Goal: Information Seeking & Learning: Learn about a topic

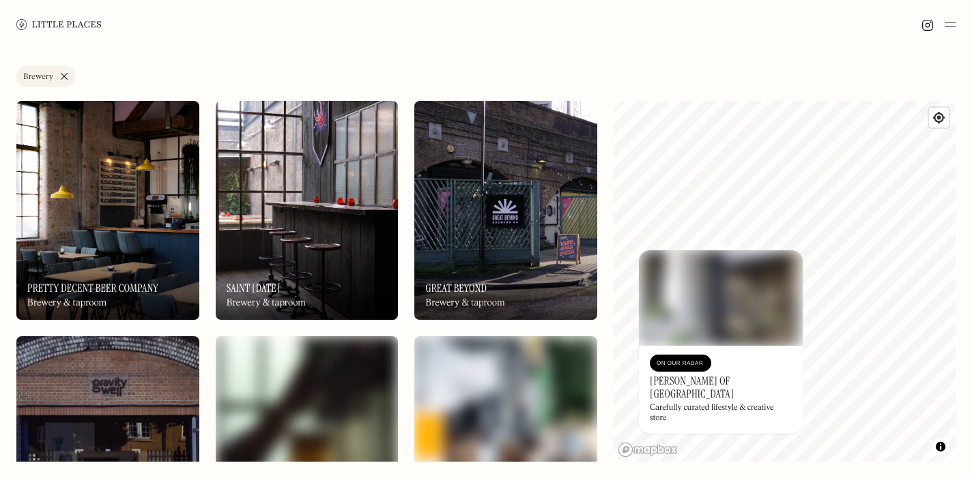
click at [66, 77] on link "Brewery" at bounding box center [45, 77] width 59 height 22
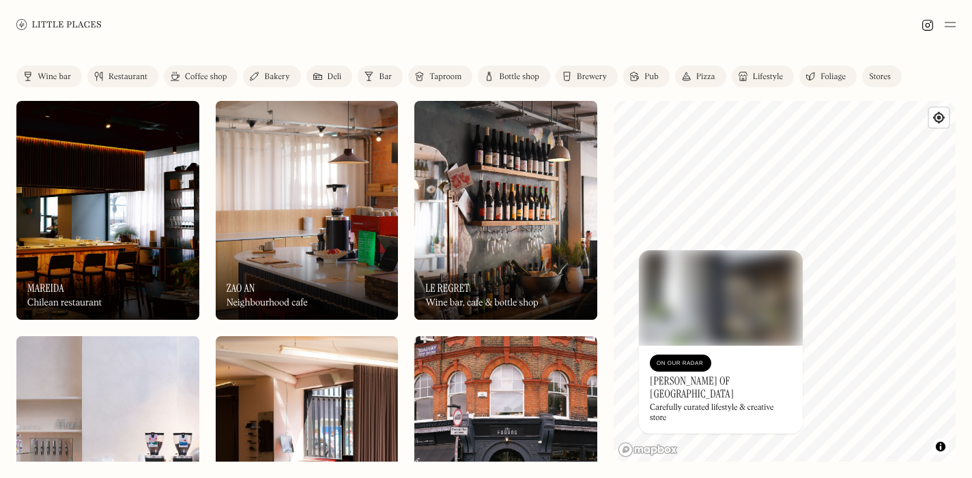
click at [370, 78] on img at bounding box center [368, 76] width 9 height 11
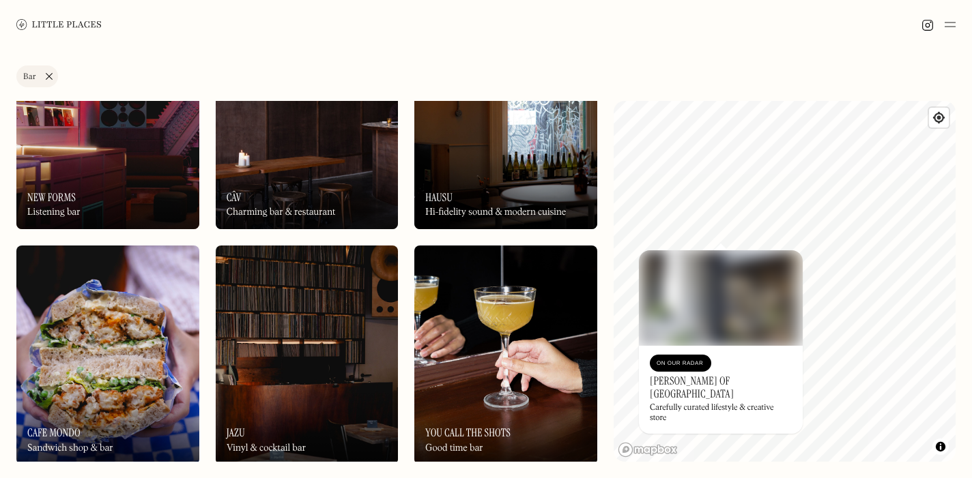
scroll to position [115, 0]
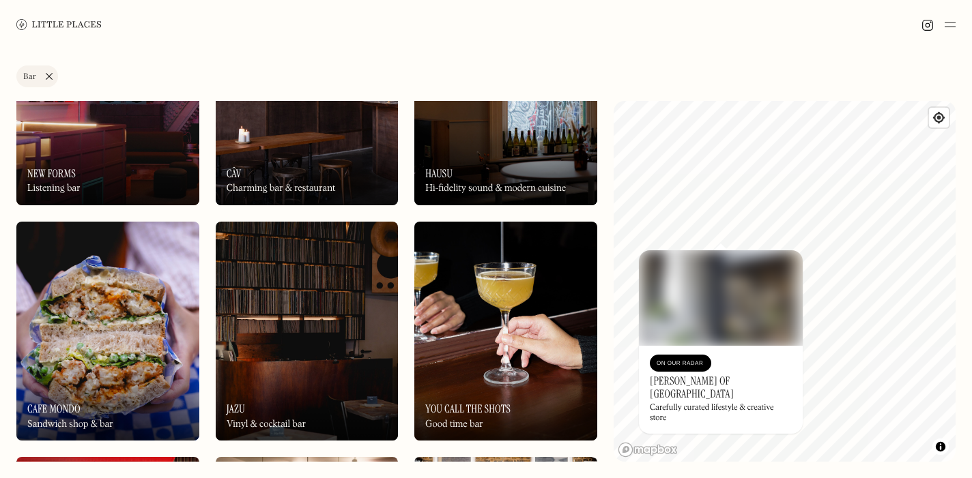
click at [679, 387] on h3 "[PERSON_NAME] of [GEOGRAPHIC_DATA]" at bounding box center [721, 388] width 142 height 26
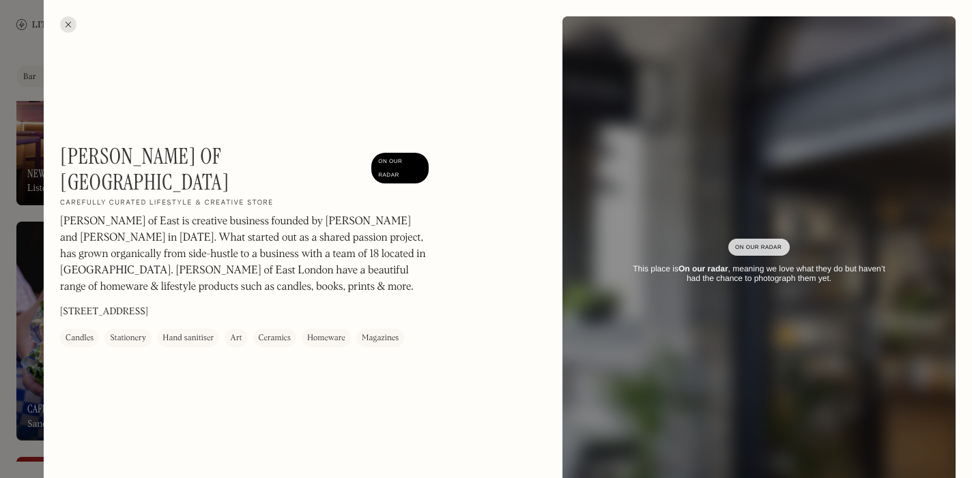
click at [61, 18] on div "[PERSON_NAME] of [GEOGRAPHIC_DATA] On Our Radar Carefully curated lifestyle & c…" at bounding box center [508, 262] width 928 height 525
click at [71, 27] on div at bounding box center [68, 24] width 16 height 16
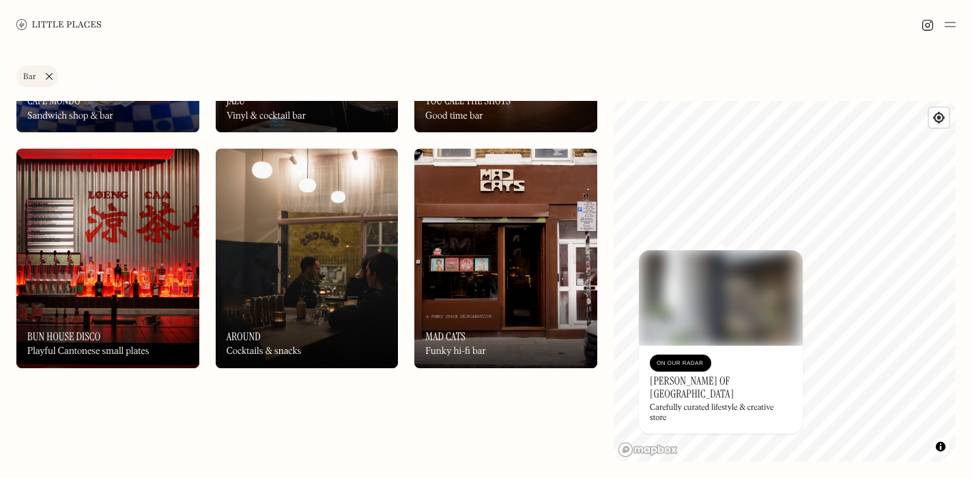
scroll to position [463, 0]
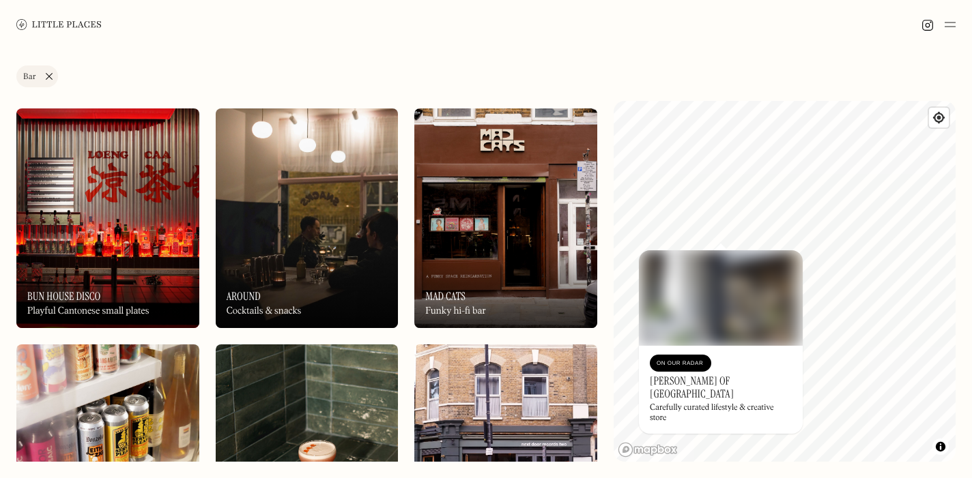
click at [460, 281] on div "On Our Radar Mad Cats Funky hi-fi bar" at bounding box center [505, 290] width 183 height 75
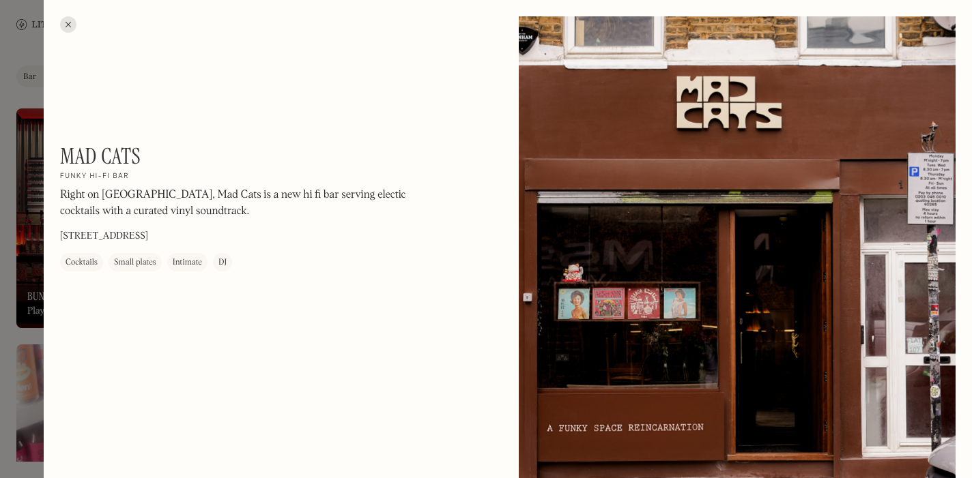
click at [61, 20] on div at bounding box center [68, 24] width 16 height 16
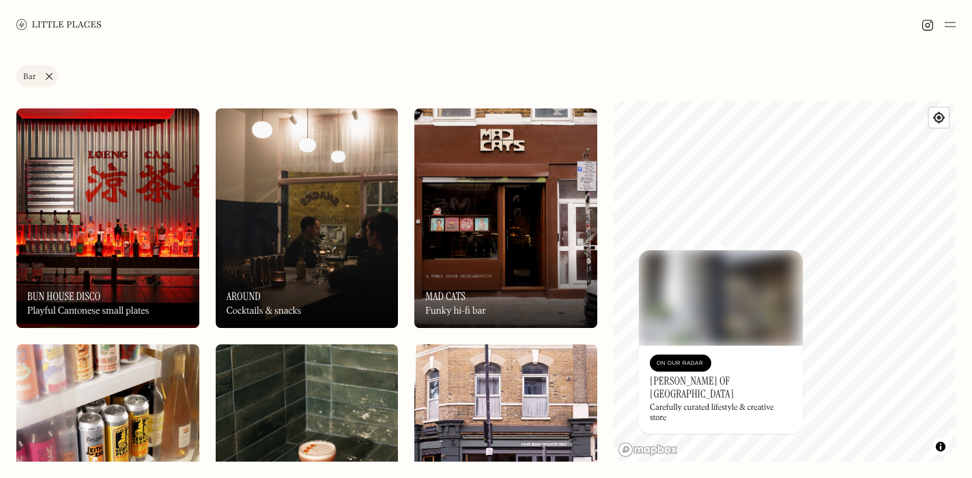
click at [101, 247] on img at bounding box center [107, 218] width 183 height 219
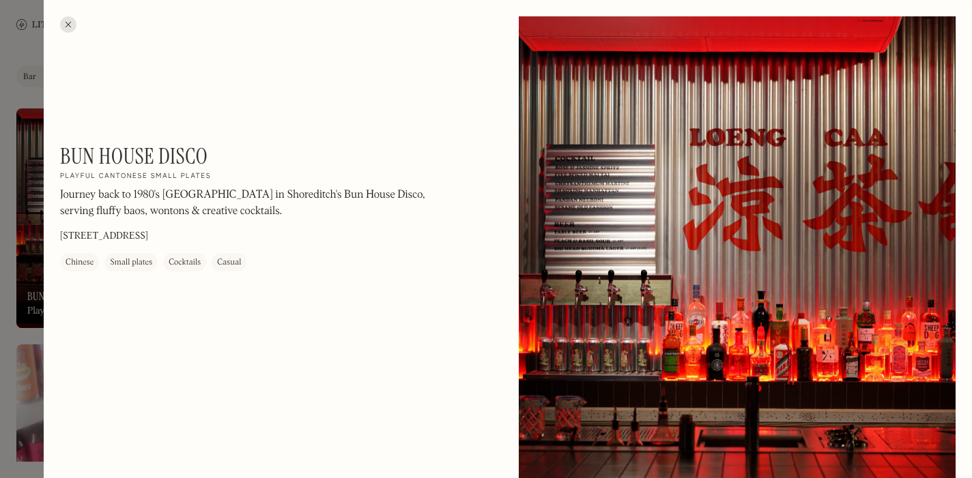
click at [68, 24] on div at bounding box center [68, 24] width 16 height 16
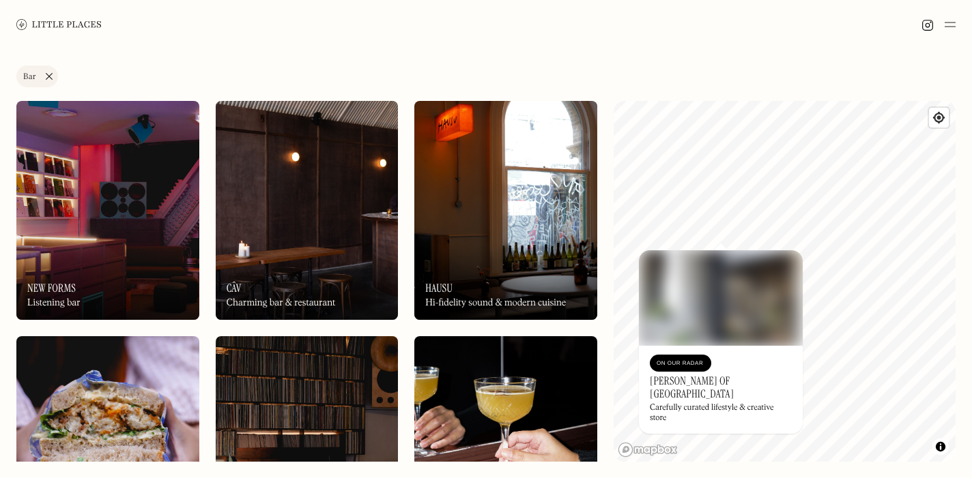
click at [168, 214] on img at bounding box center [107, 210] width 183 height 219
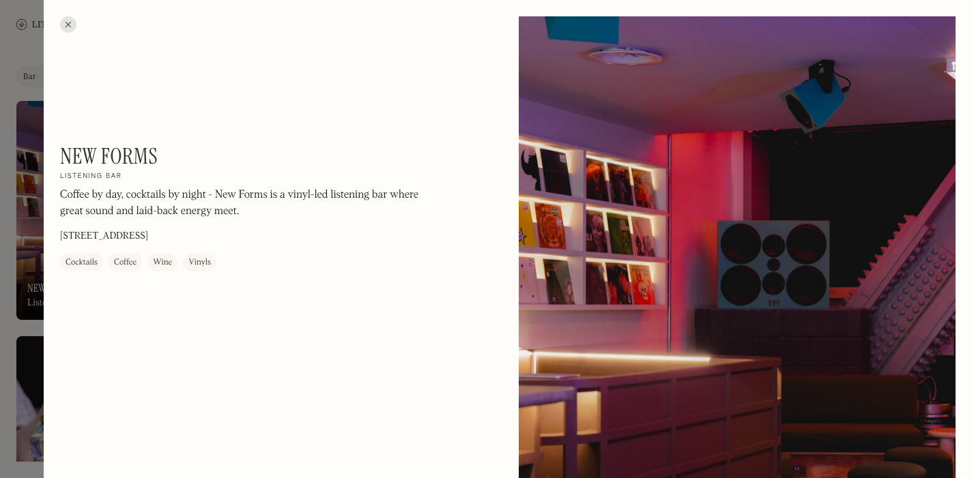
click at [63, 26] on div at bounding box center [68, 24] width 16 height 16
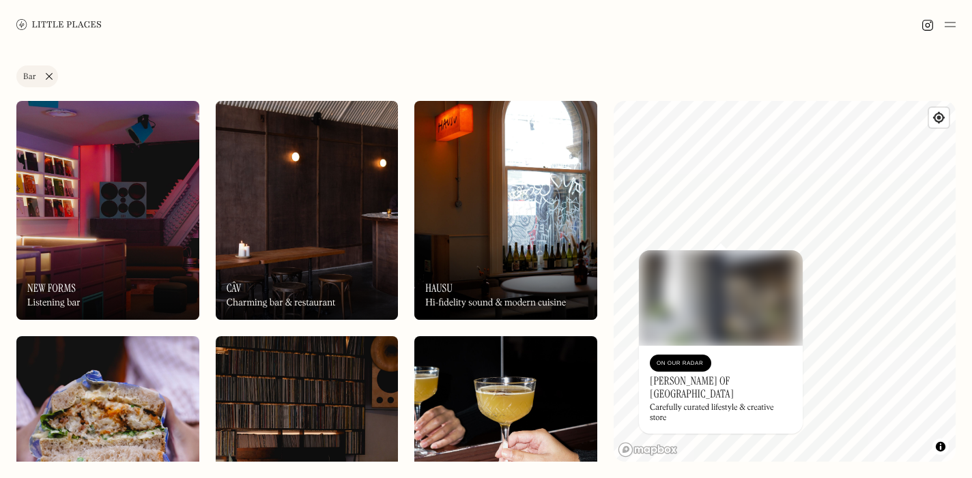
click at [316, 294] on div "On Our Radar Câv Charming bar & restaurant" at bounding box center [307, 282] width 183 height 75
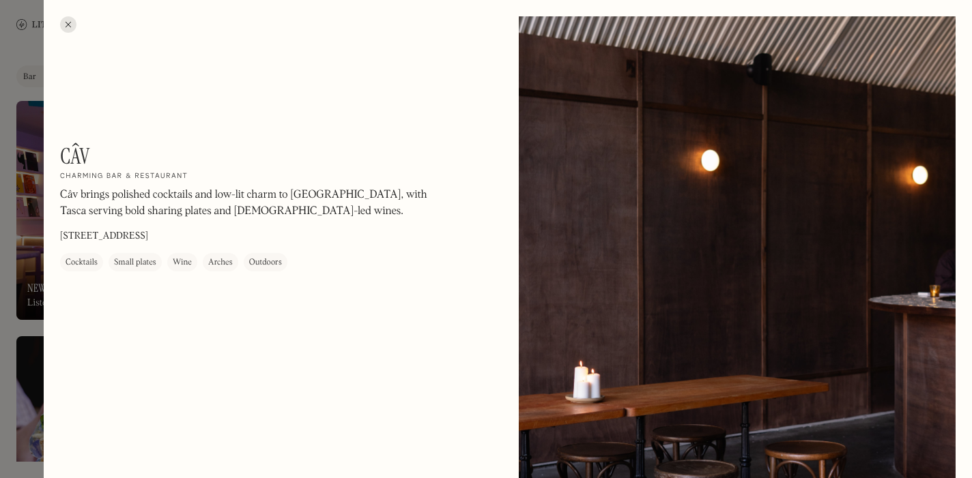
click at [68, 29] on div at bounding box center [68, 24] width 16 height 16
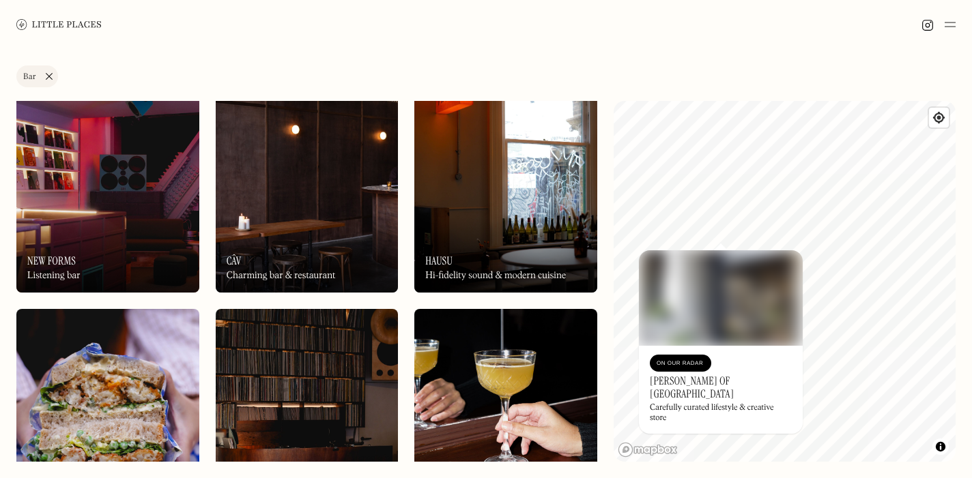
scroll to position [35, 0]
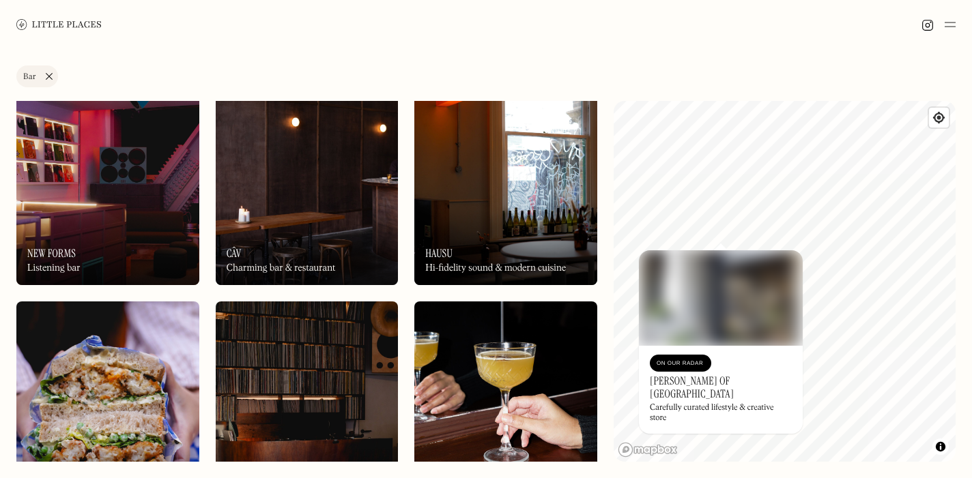
click at [453, 252] on div "On Our Radar Hausu Hi-fidelity sound & modern cuisine" at bounding box center [505, 247] width 183 height 75
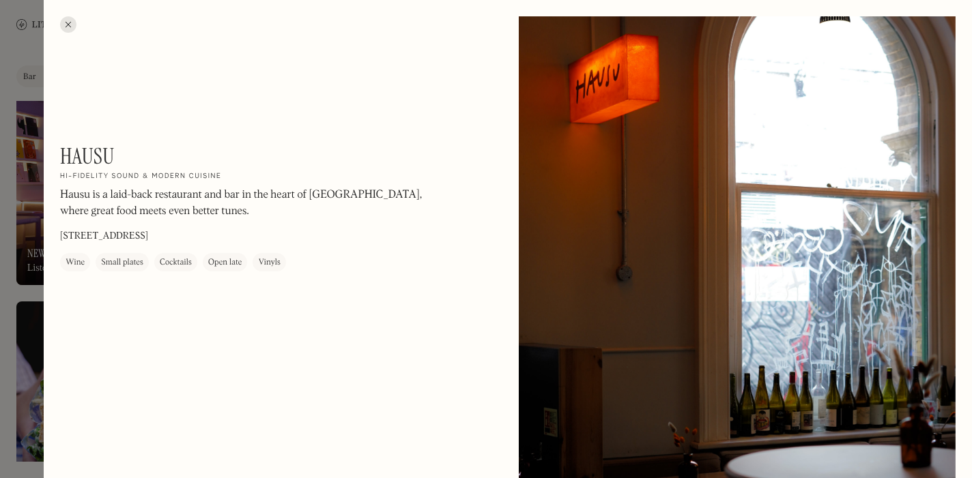
click at [72, 22] on div at bounding box center [68, 24] width 16 height 16
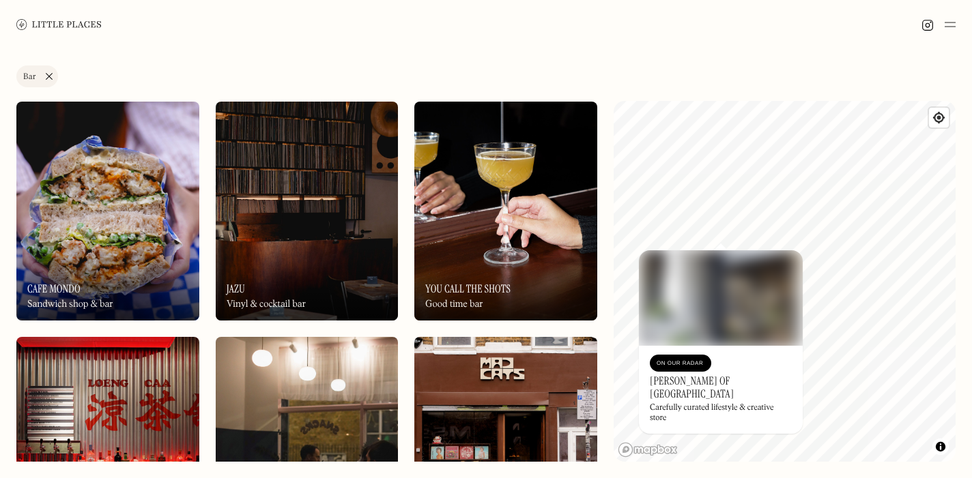
scroll to position [255, 0]
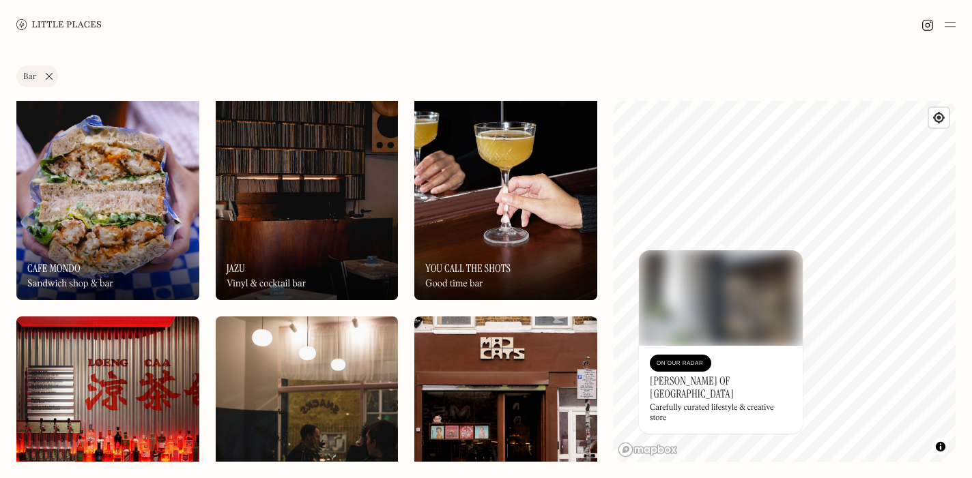
click at [285, 227] on div "On Our Radar Jazu Vinyl & cocktail bar" at bounding box center [307, 262] width 183 height 75
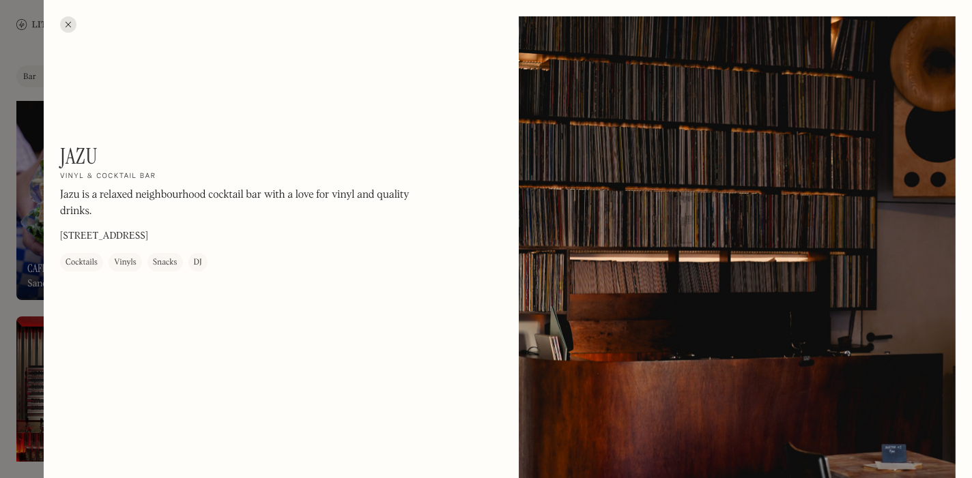
click at [68, 19] on div at bounding box center [68, 24] width 16 height 16
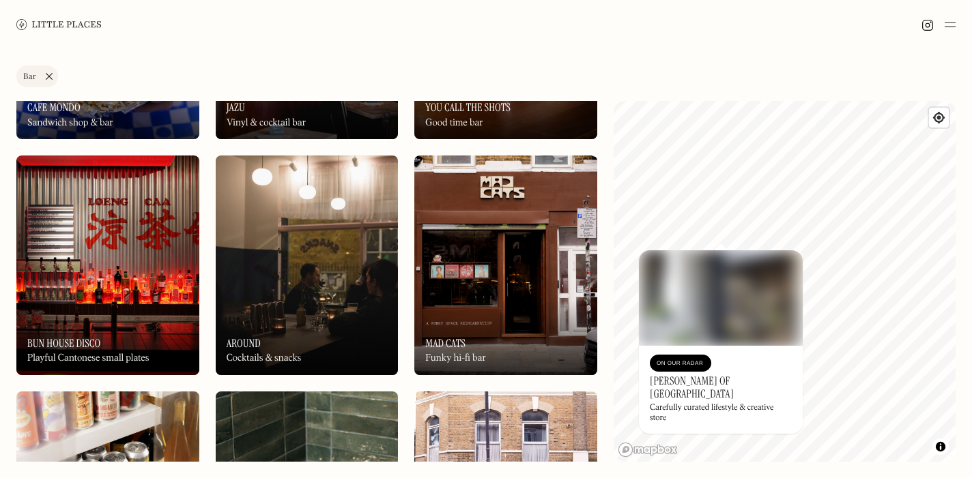
scroll to position [459, 0]
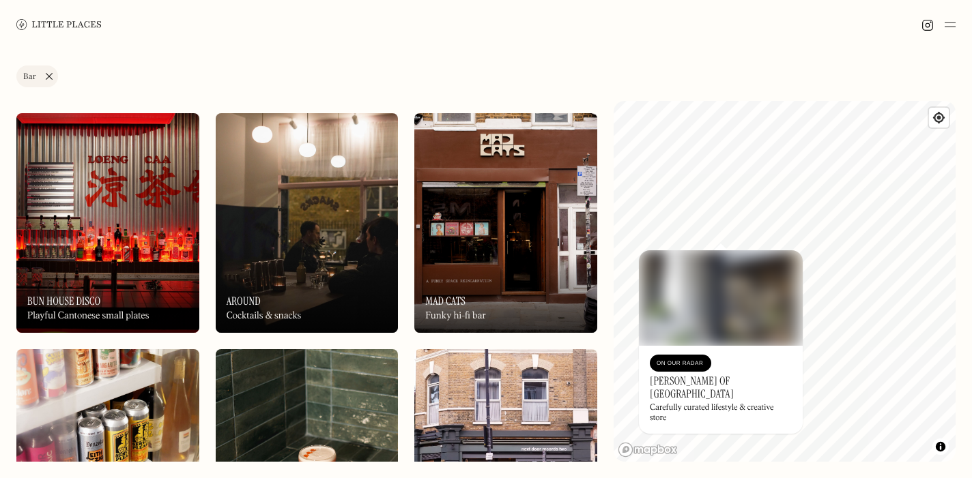
click at [287, 256] on img at bounding box center [307, 222] width 183 height 219
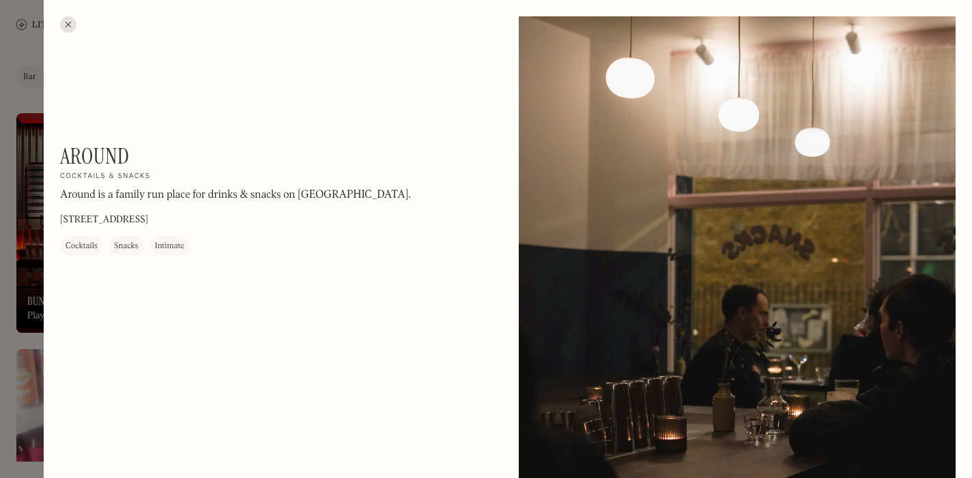
click at [64, 23] on div at bounding box center [68, 24] width 16 height 16
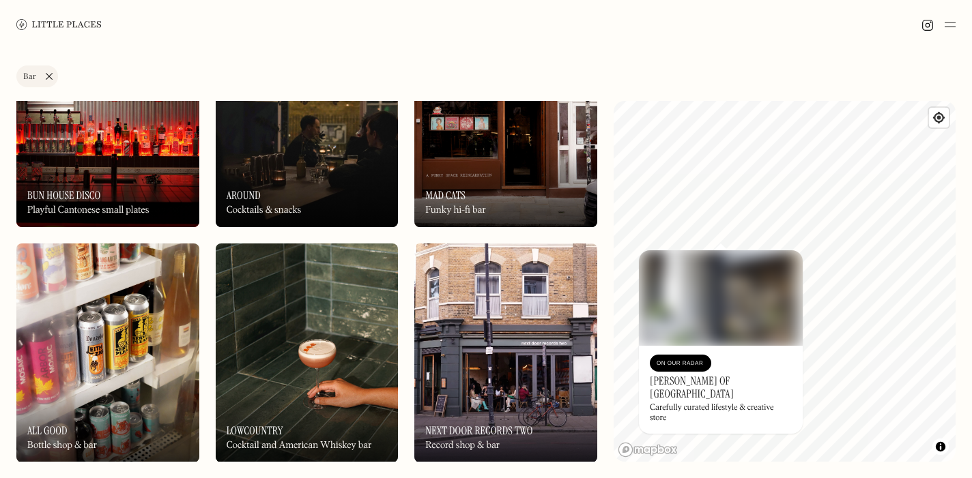
scroll to position [676, 0]
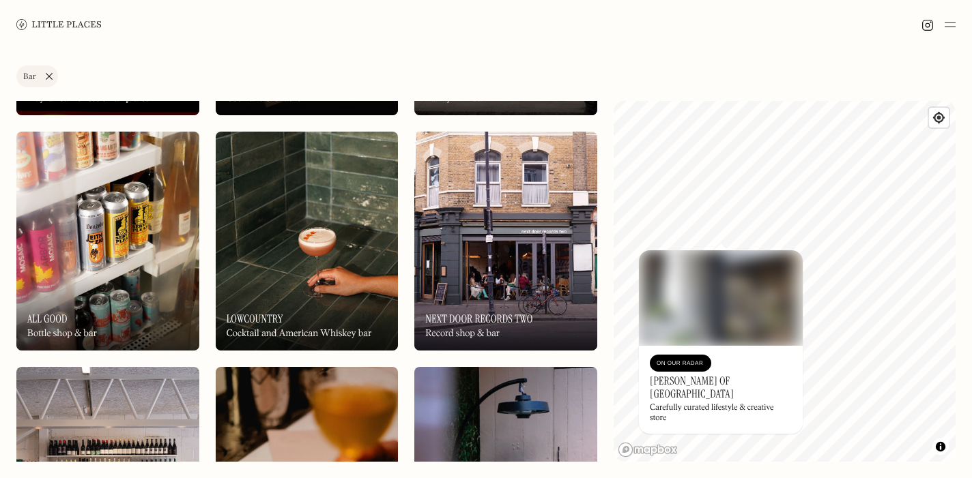
click at [162, 199] on img at bounding box center [107, 241] width 183 height 219
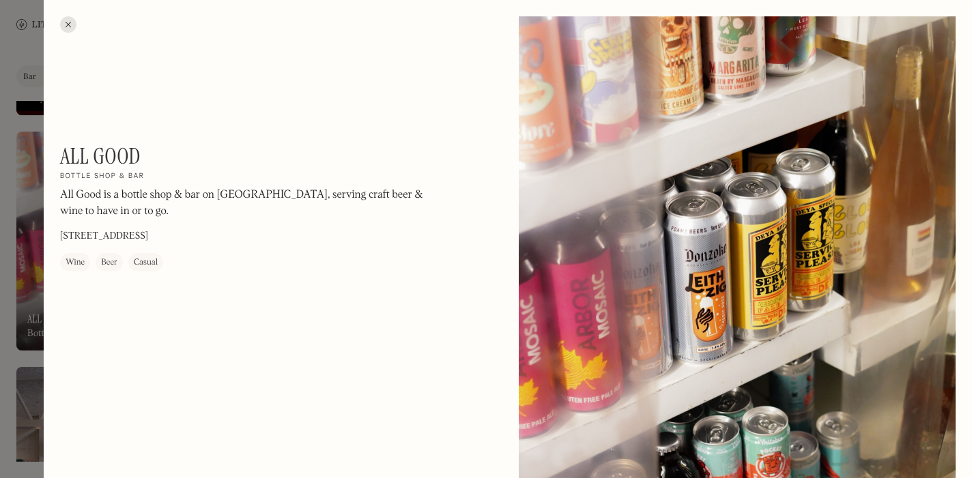
click at [67, 23] on div at bounding box center [68, 24] width 16 height 16
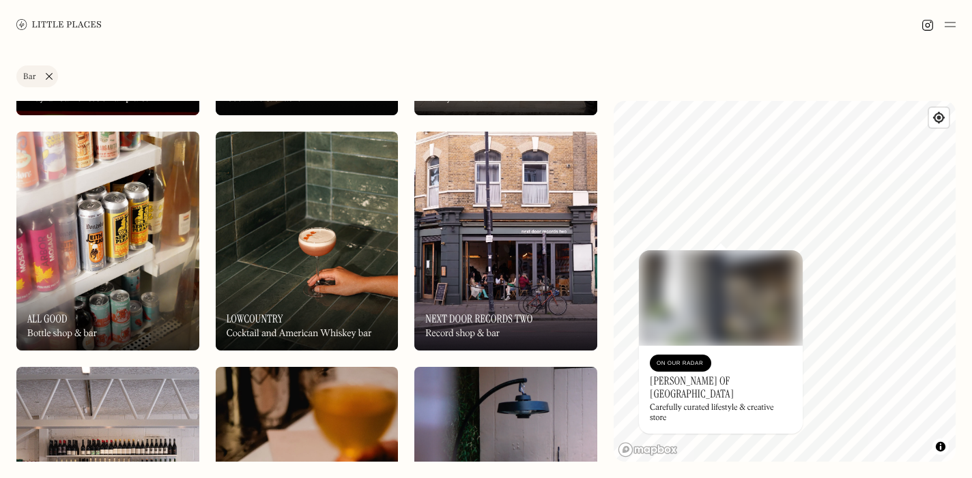
click at [253, 247] on img at bounding box center [307, 241] width 183 height 219
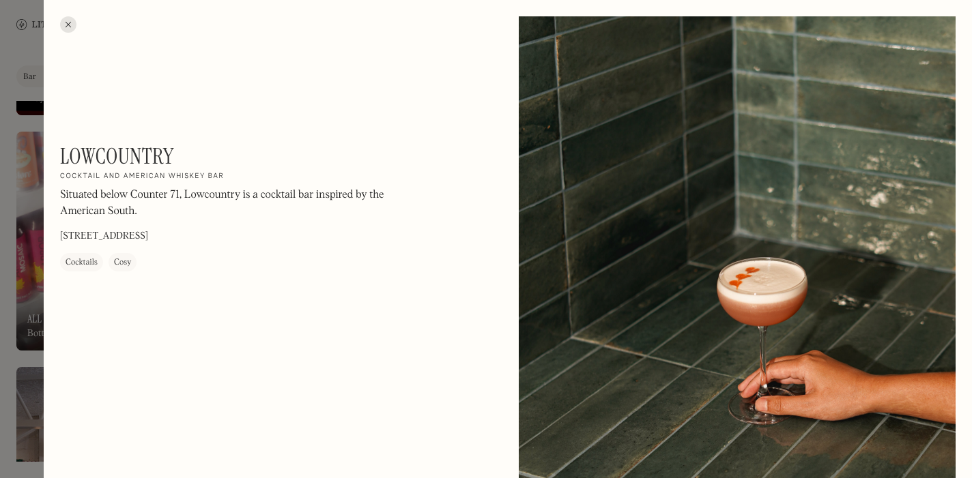
click at [63, 24] on div at bounding box center [68, 24] width 16 height 16
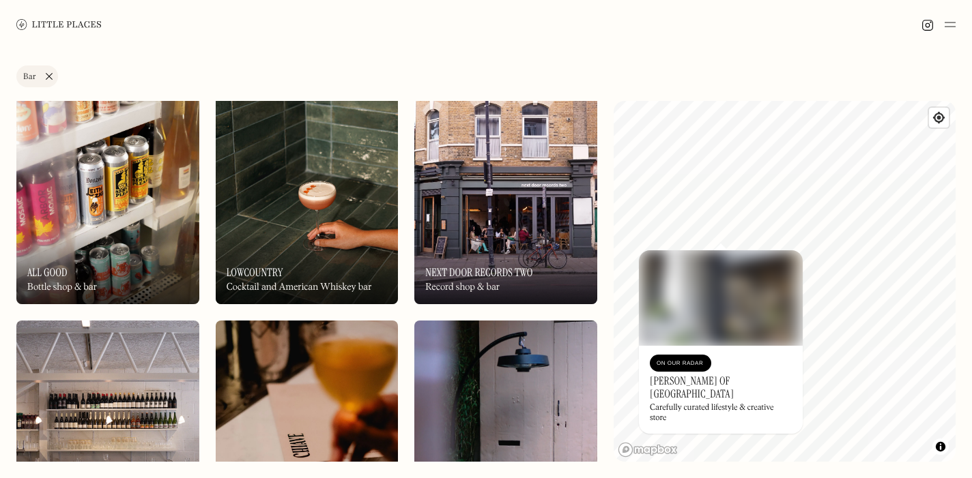
scroll to position [727, 0]
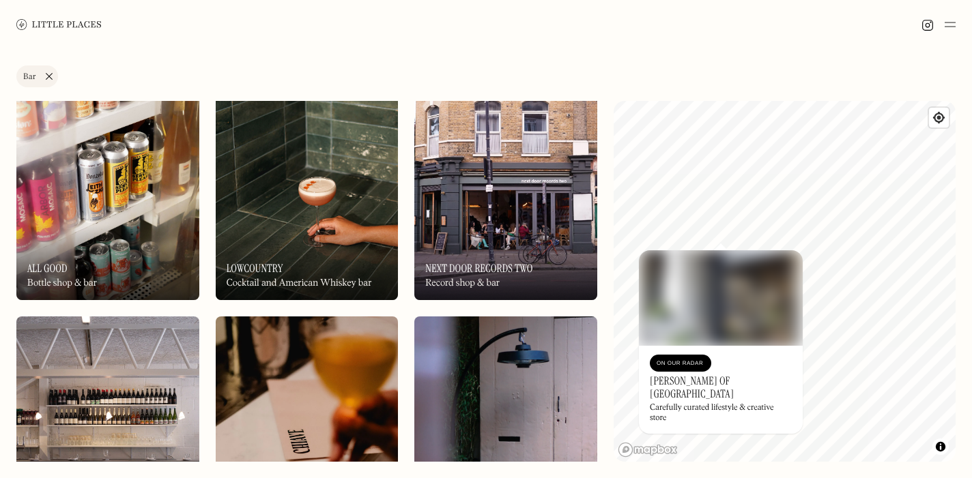
click at [526, 211] on img at bounding box center [505, 190] width 183 height 219
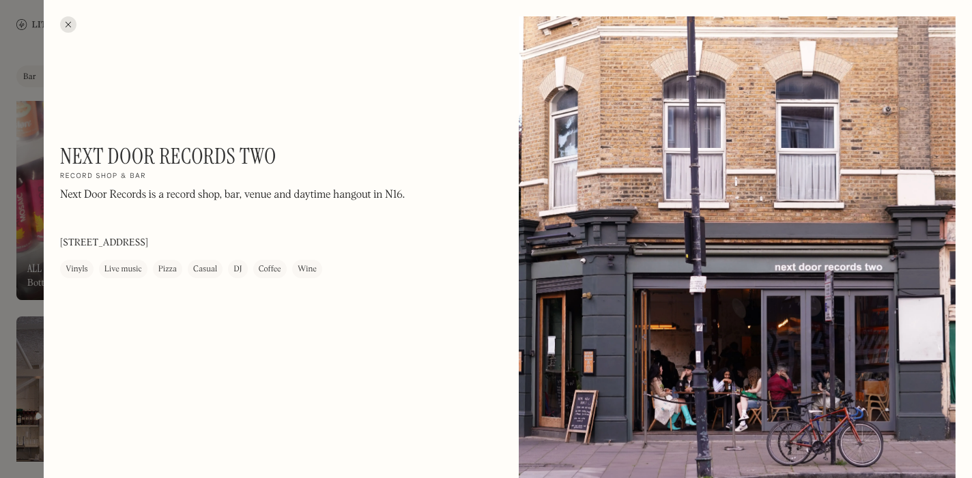
click at [66, 22] on div at bounding box center [68, 24] width 16 height 16
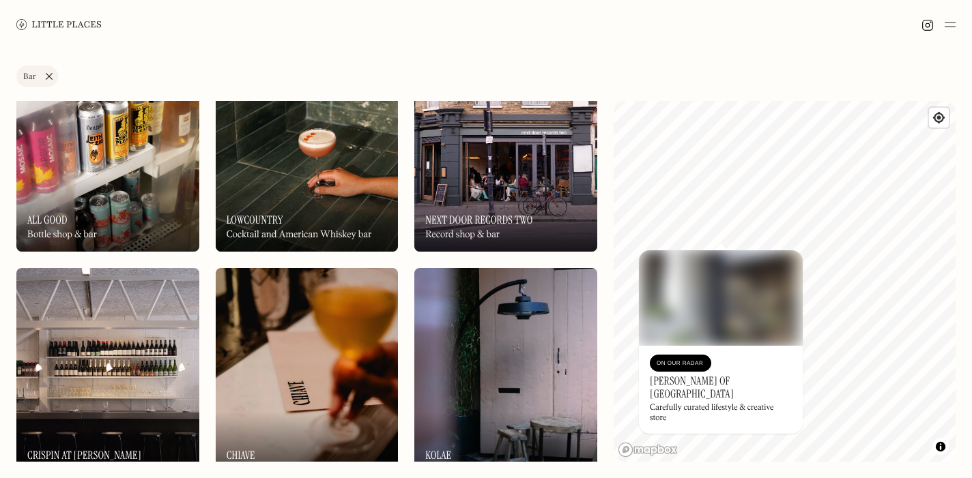
scroll to position [964, 0]
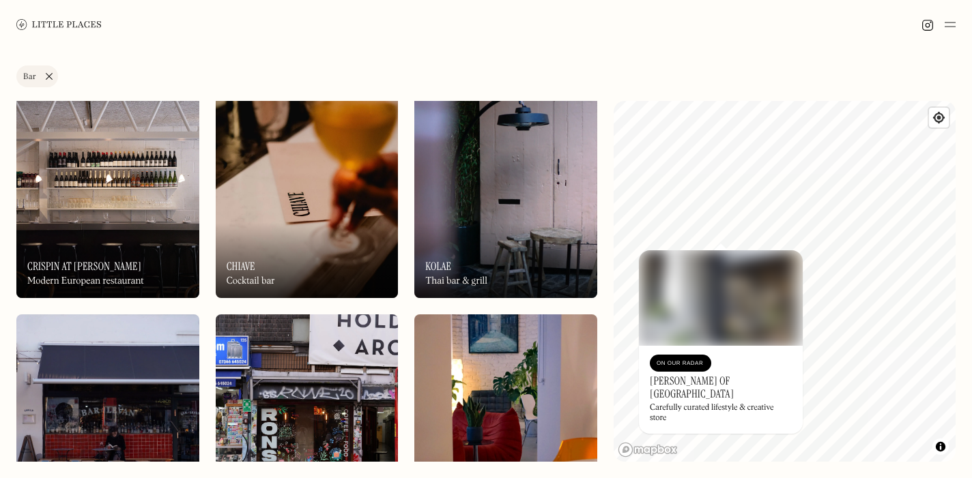
click at [98, 236] on div "On Our Radar Crispin at [PERSON_NAME] Modern European restaurant" at bounding box center [107, 260] width 183 height 75
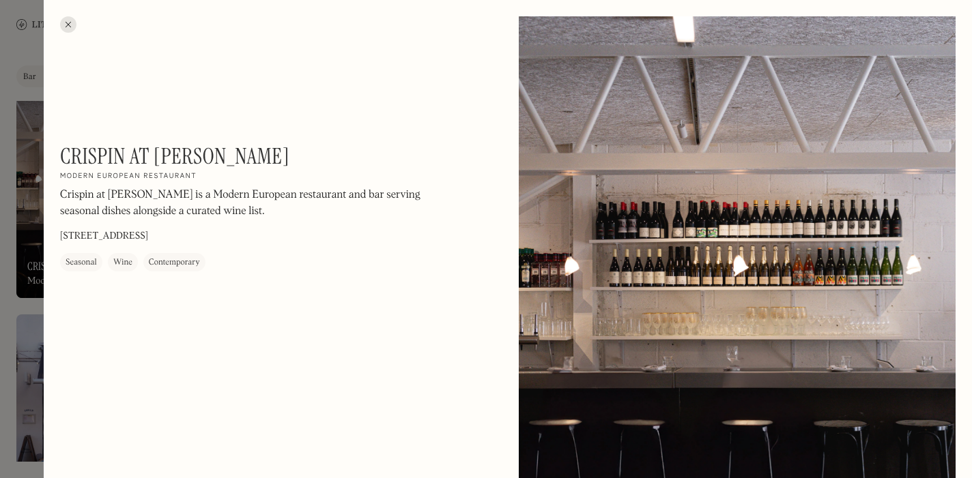
click at [66, 21] on div at bounding box center [68, 24] width 16 height 16
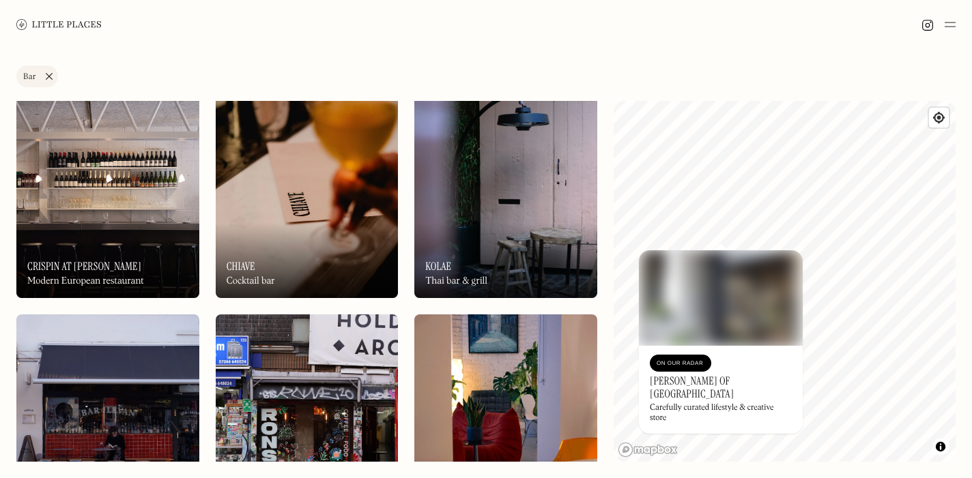
click at [317, 211] on img at bounding box center [307, 188] width 183 height 219
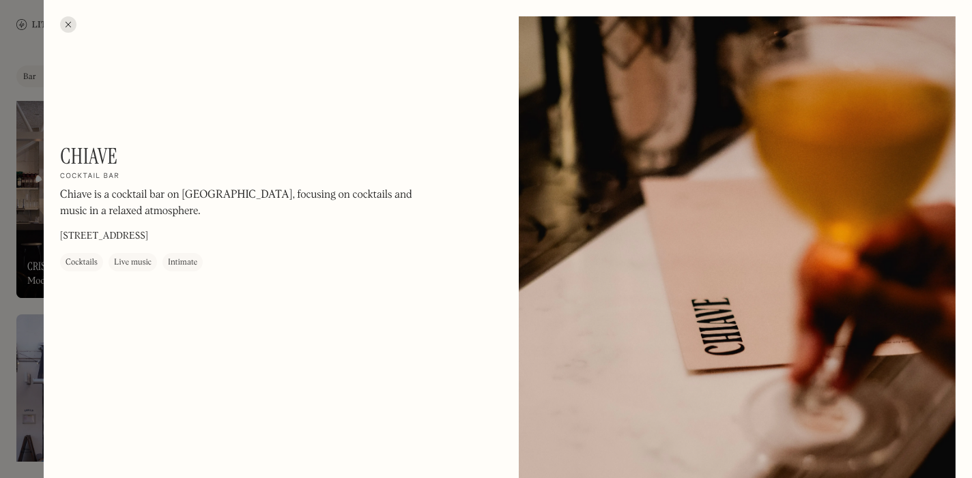
click at [66, 23] on div at bounding box center [68, 24] width 16 height 16
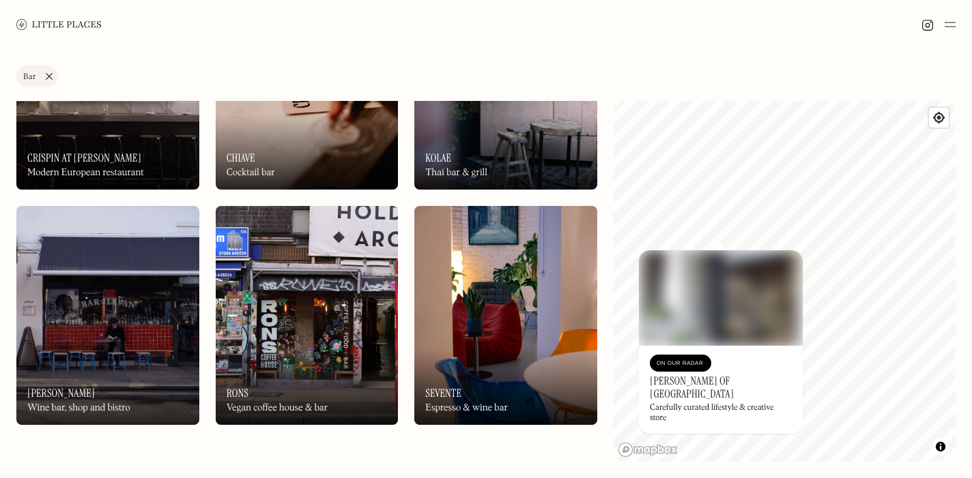
scroll to position [1145, 0]
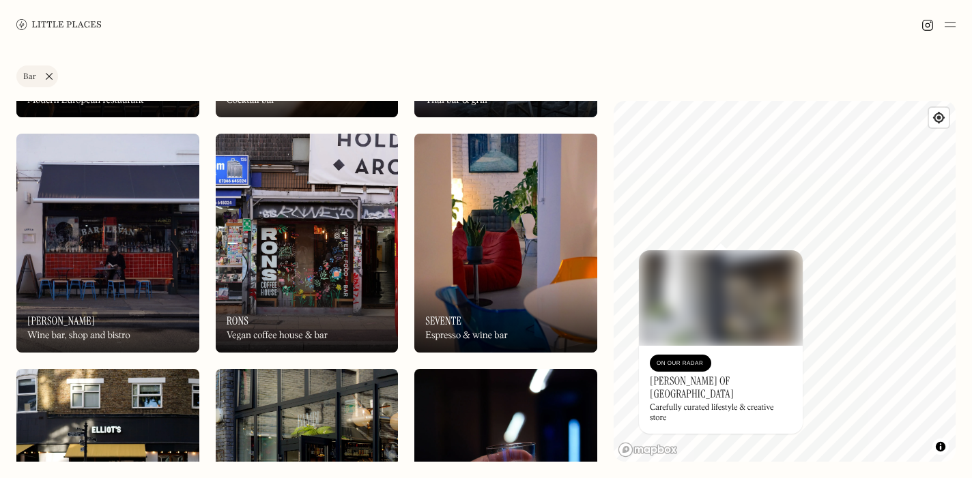
click at [505, 265] on img at bounding box center [505, 243] width 183 height 219
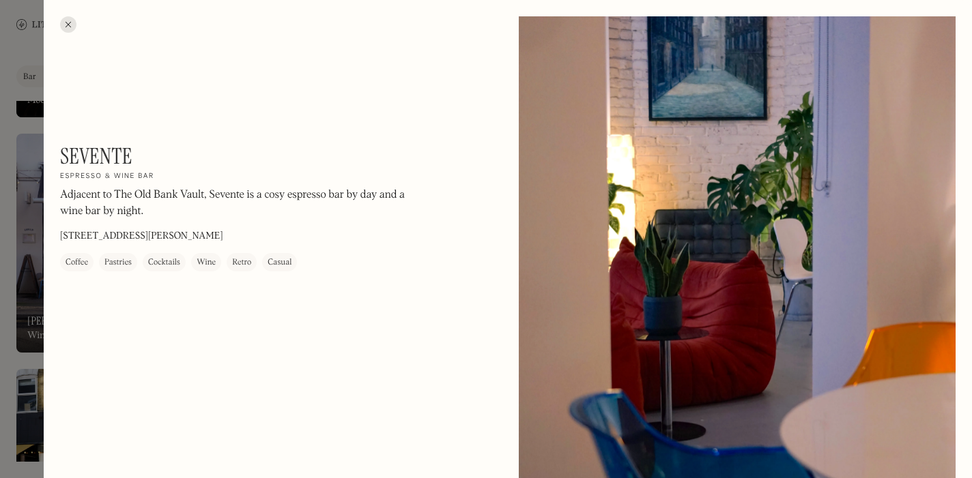
click at [74, 24] on div at bounding box center [68, 24] width 16 height 16
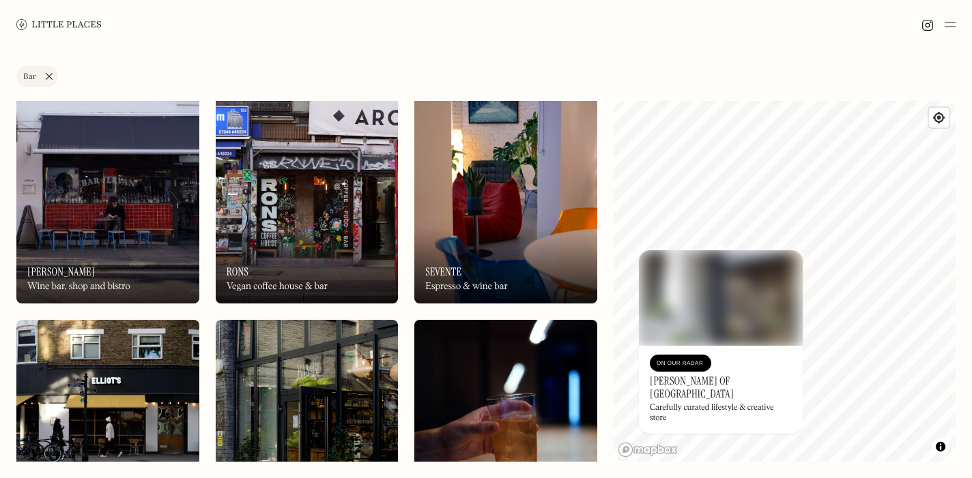
scroll to position [1195, 0]
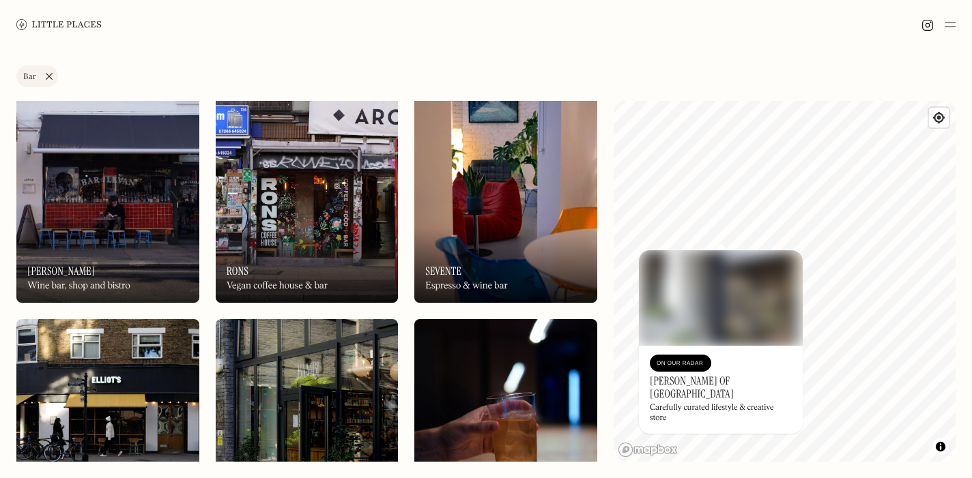
click at [323, 201] on img at bounding box center [307, 193] width 183 height 219
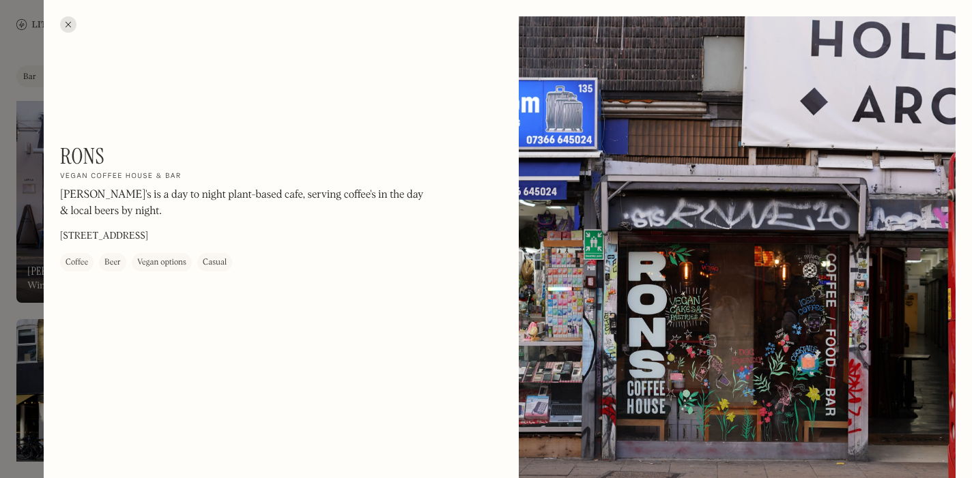
click at [67, 21] on div at bounding box center [68, 24] width 16 height 16
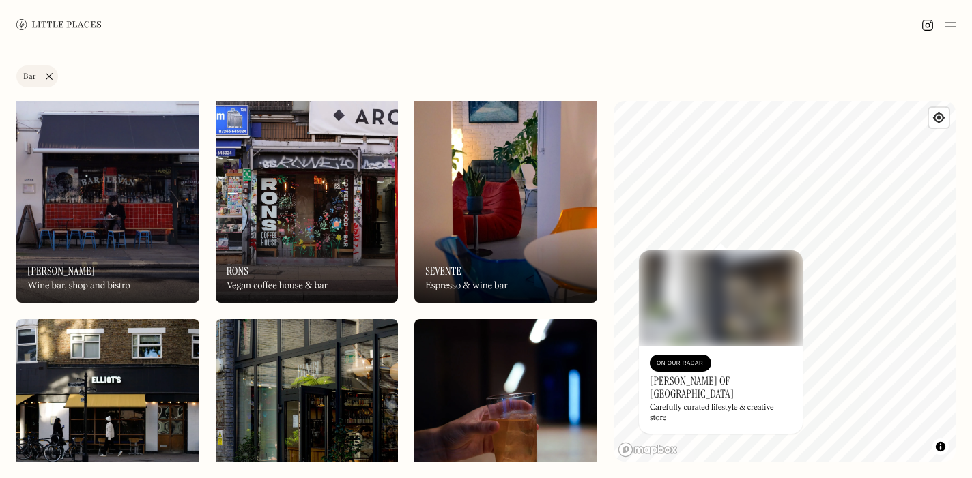
click at [85, 173] on img at bounding box center [107, 193] width 183 height 219
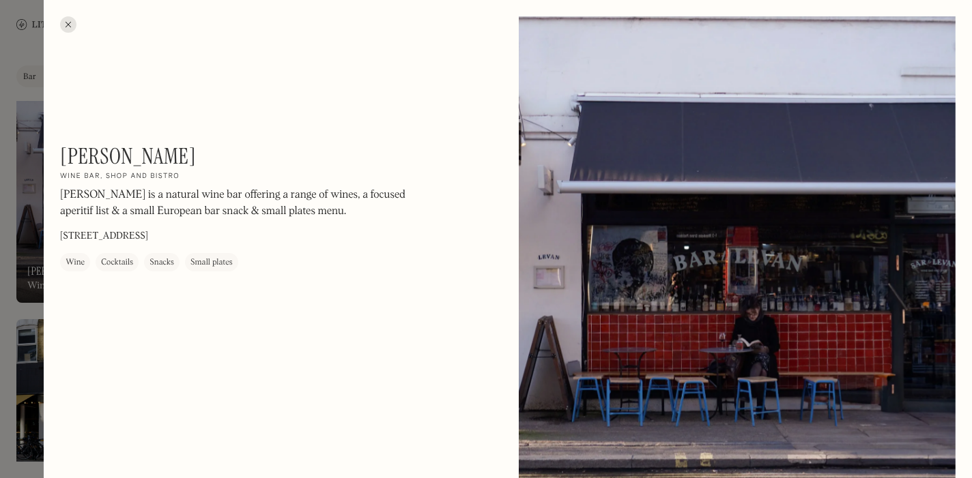
click at [66, 23] on div at bounding box center [68, 24] width 16 height 16
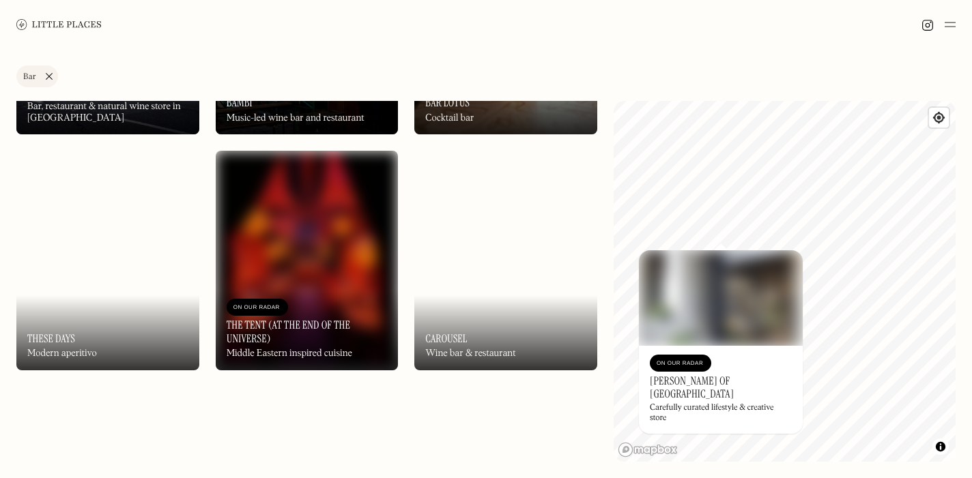
scroll to position [1614, 0]
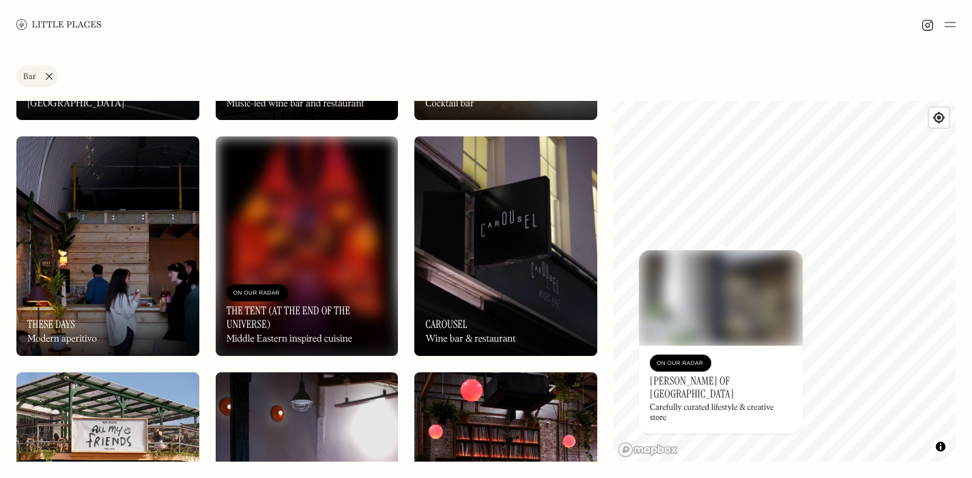
click at [470, 244] on img at bounding box center [505, 246] width 183 height 219
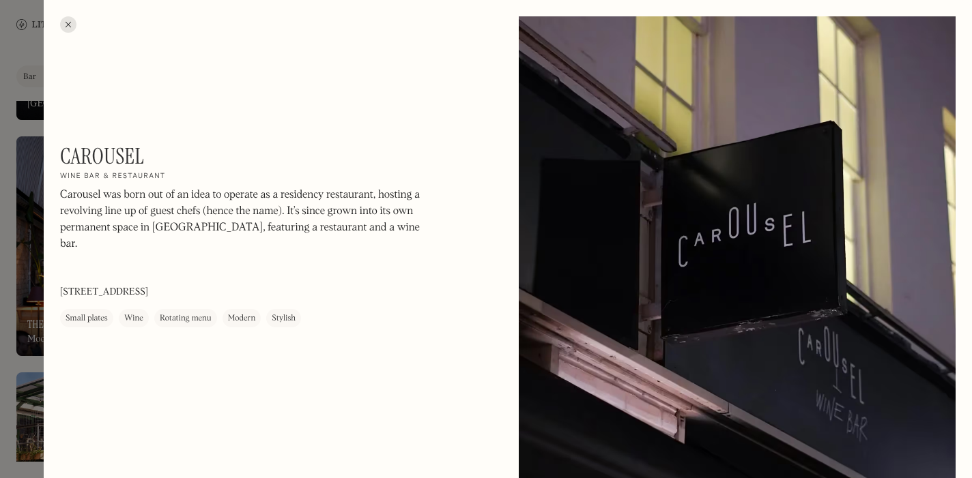
click at [72, 25] on div at bounding box center [68, 24] width 16 height 16
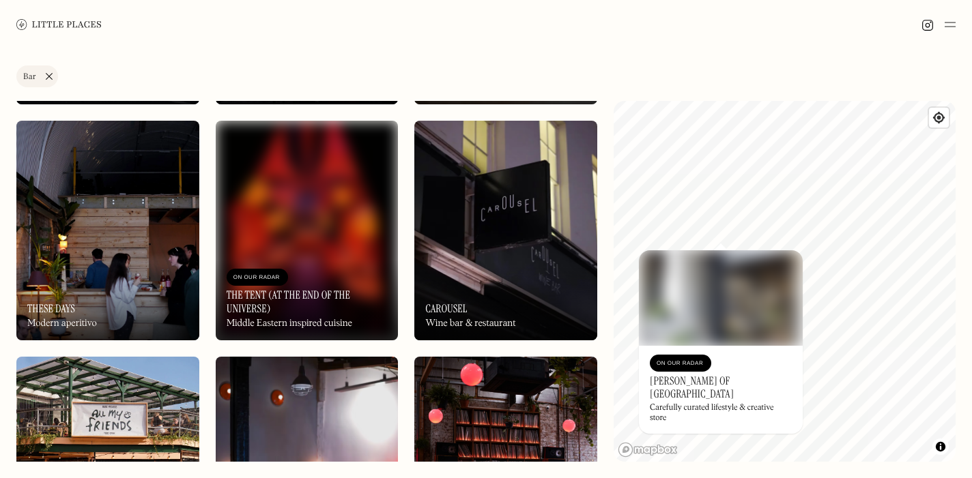
scroll to position [1630, 0]
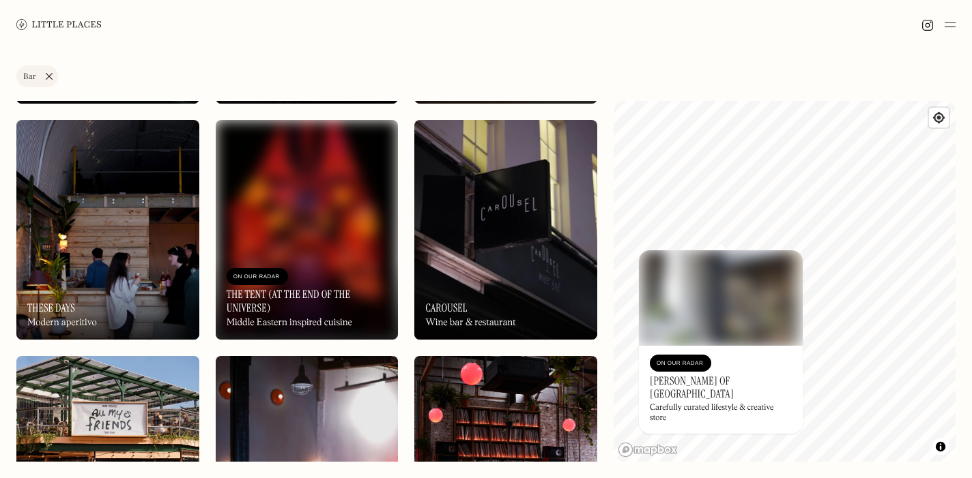
click at [113, 239] on img at bounding box center [107, 229] width 183 height 219
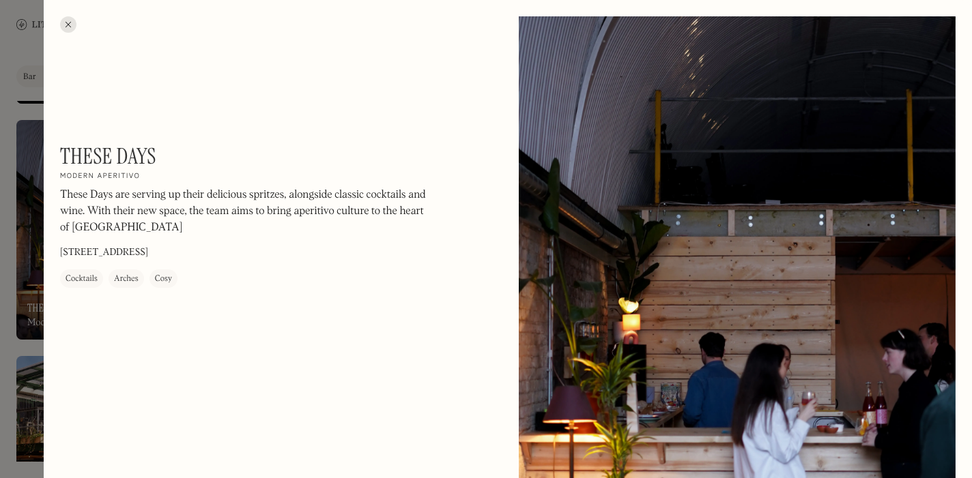
click at [68, 27] on div at bounding box center [68, 24] width 16 height 16
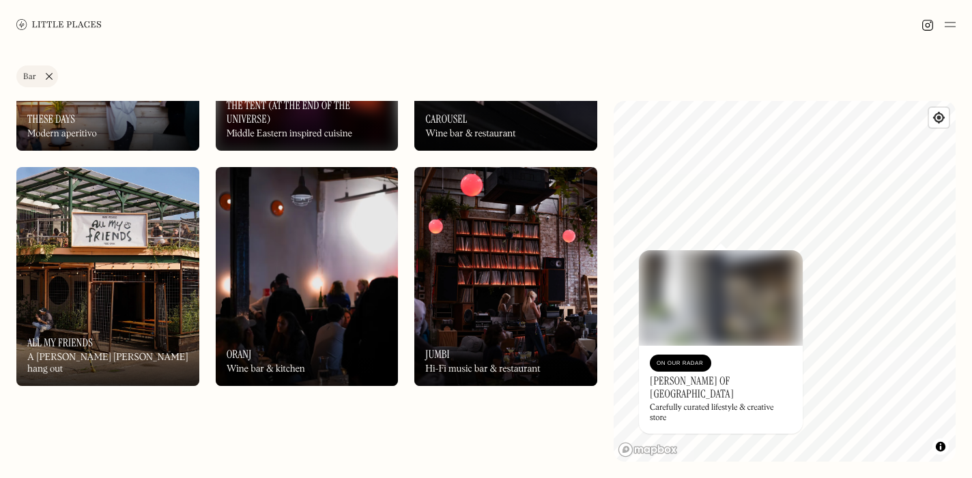
scroll to position [1849, 0]
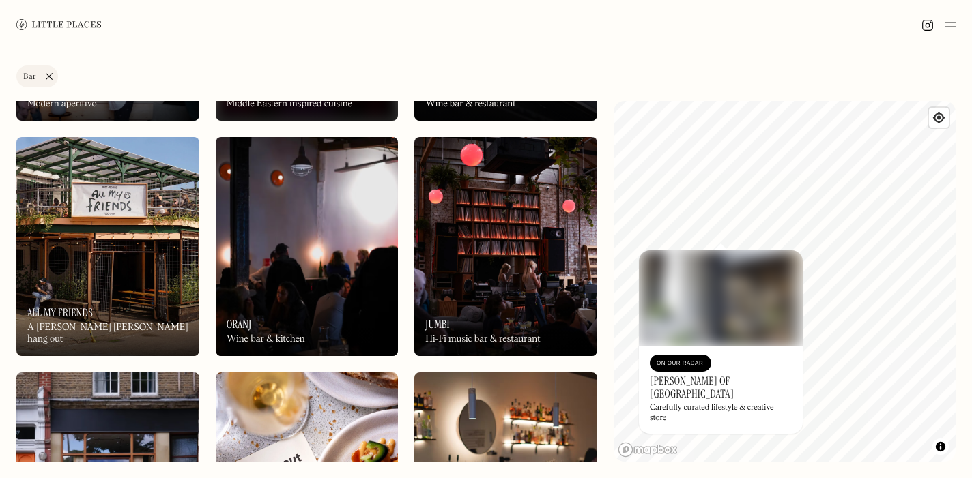
click at [153, 259] on img at bounding box center [107, 246] width 183 height 219
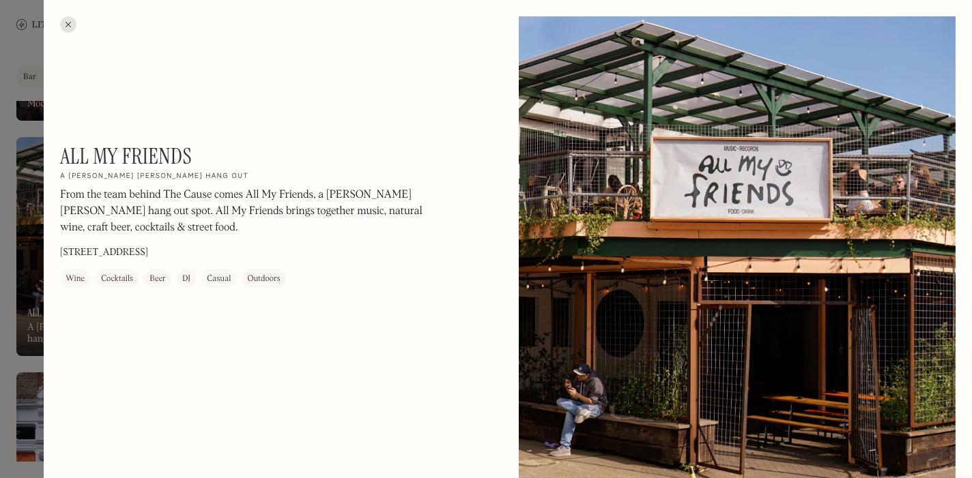
click at [67, 20] on div at bounding box center [68, 24] width 16 height 16
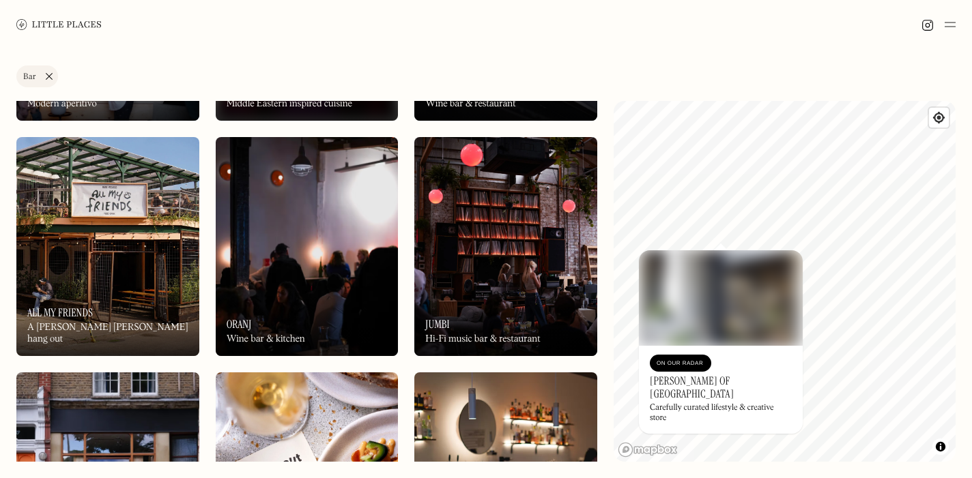
click at [314, 276] on img at bounding box center [307, 246] width 183 height 219
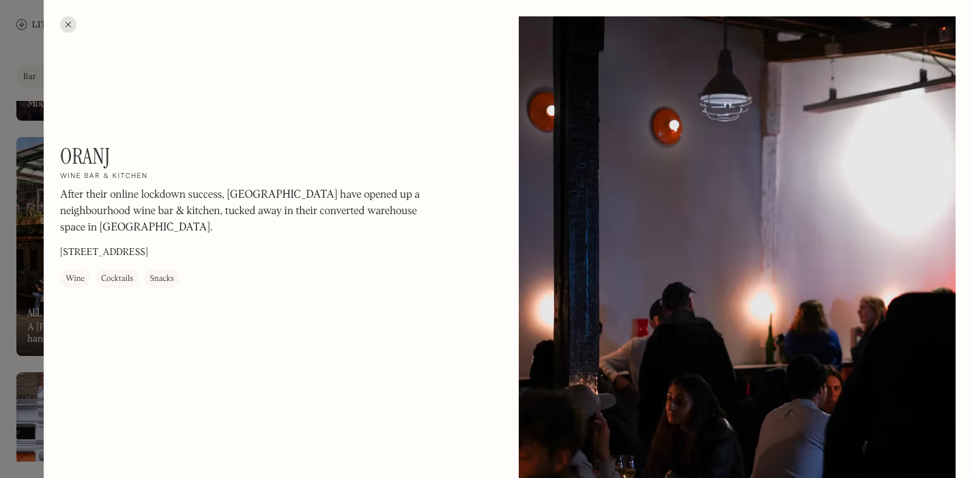
click at [74, 20] on div at bounding box center [68, 24] width 16 height 16
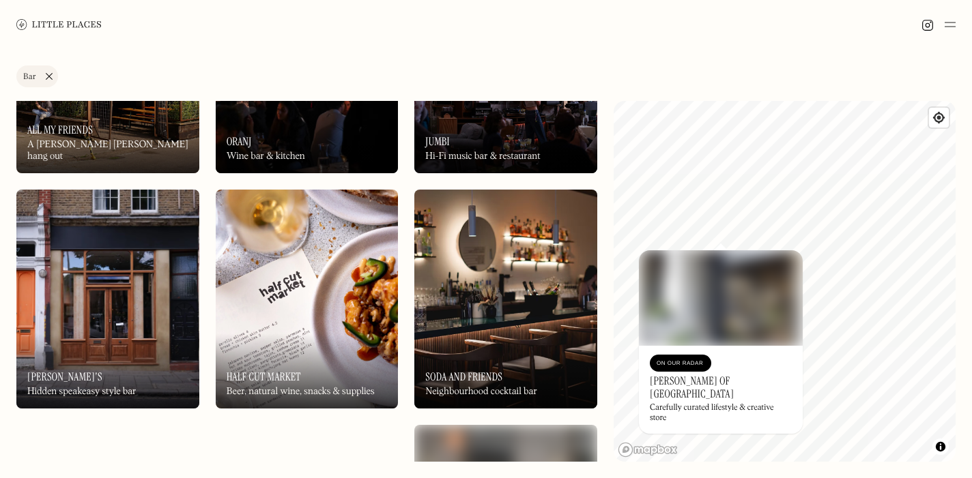
scroll to position [2072, 0]
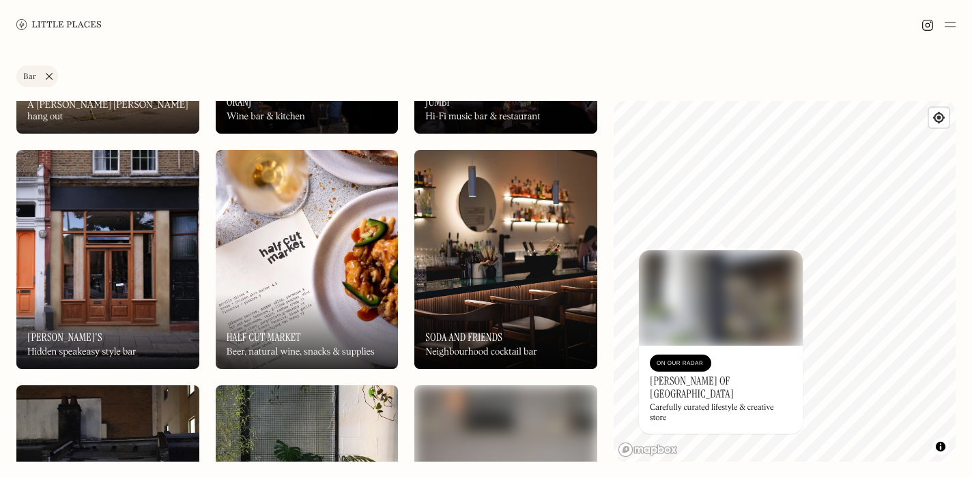
click at [504, 289] on img at bounding box center [505, 259] width 183 height 219
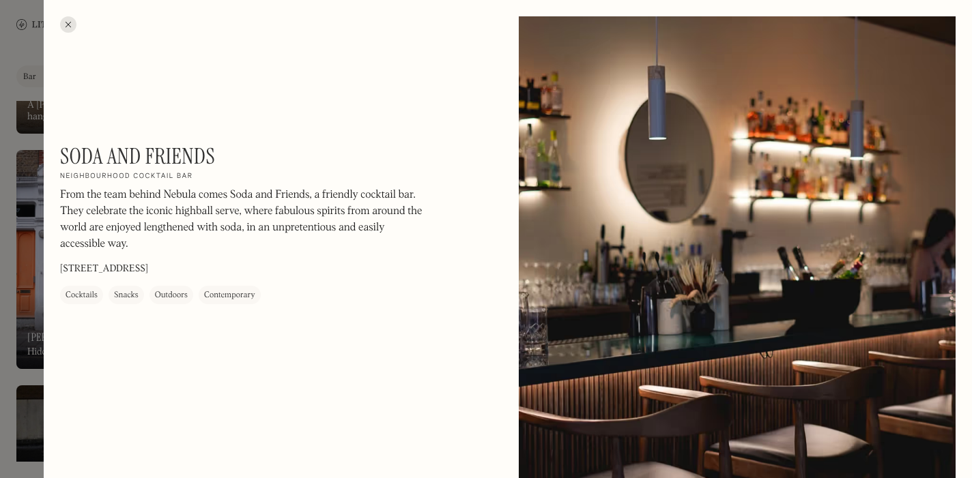
click at [68, 24] on div at bounding box center [68, 24] width 16 height 16
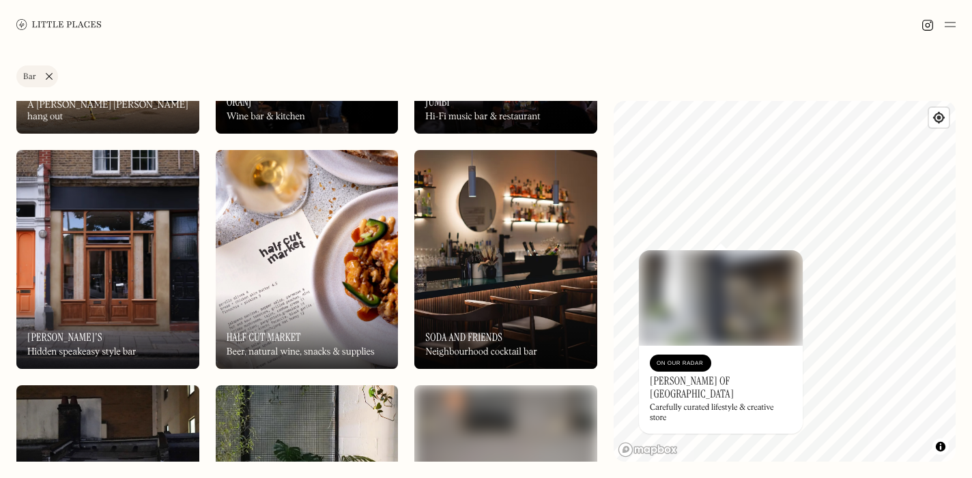
click at [334, 288] on img at bounding box center [307, 259] width 183 height 219
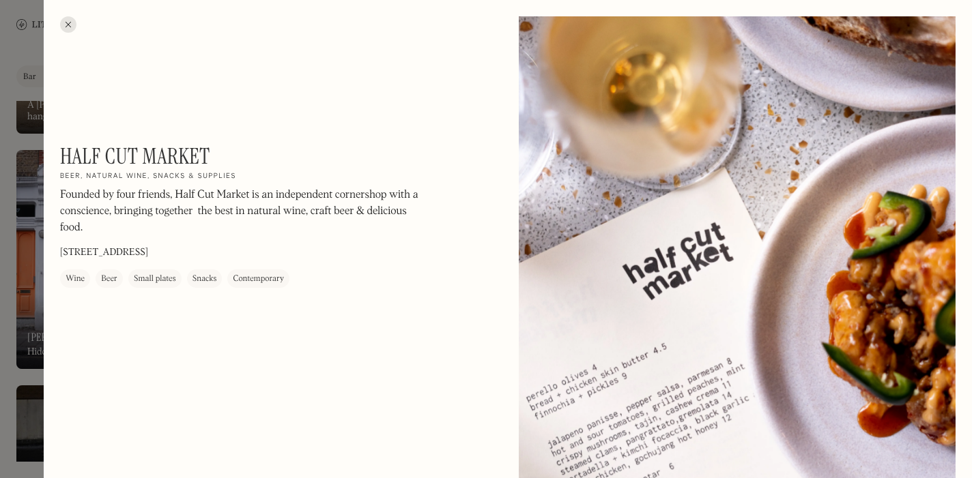
click at [68, 23] on div at bounding box center [68, 24] width 16 height 16
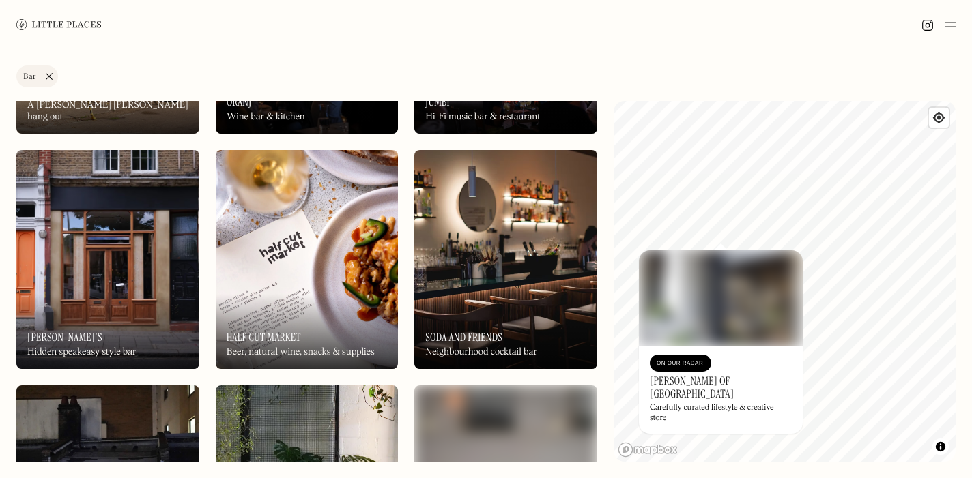
click at [103, 223] on img at bounding box center [107, 259] width 183 height 219
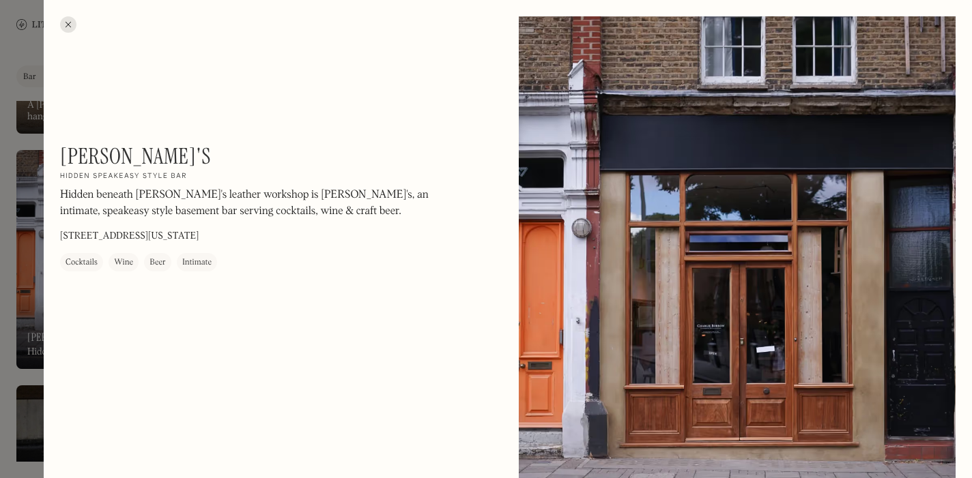
click at [67, 19] on div at bounding box center [68, 24] width 16 height 16
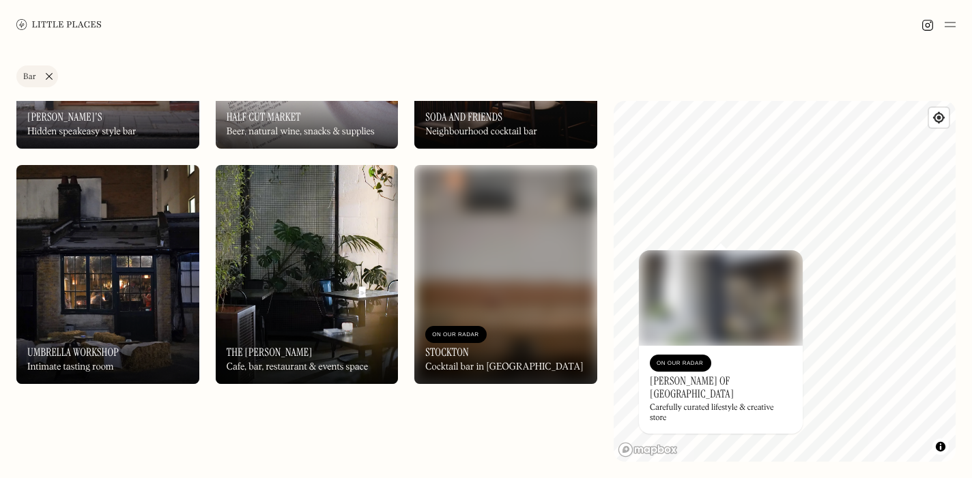
scroll to position [2278, 0]
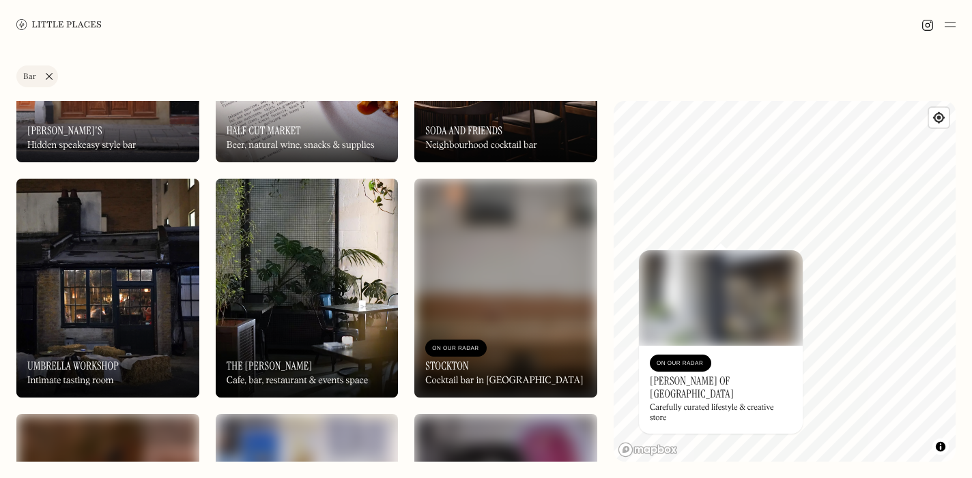
click at [305, 351] on div "On Our Radar The [PERSON_NAME] Cafe, bar, restaurant & events space" at bounding box center [307, 360] width 183 height 75
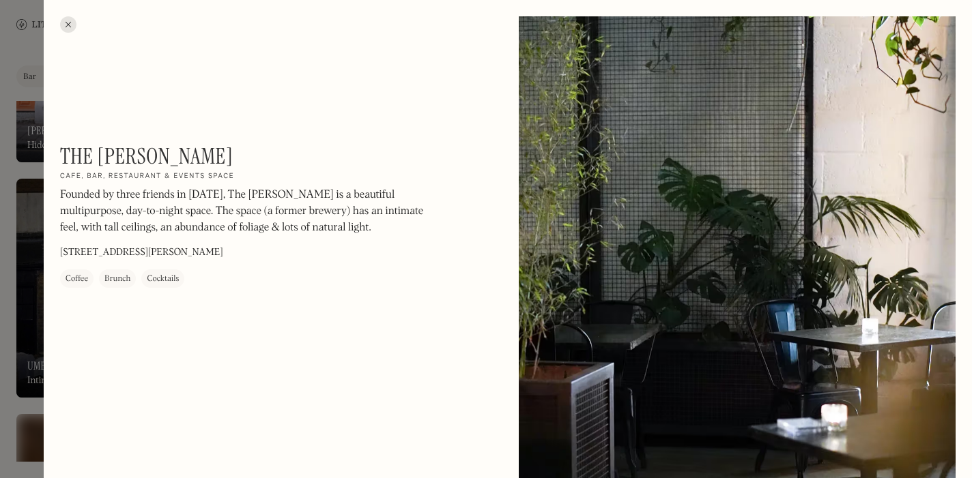
click at [72, 26] on div at bounding box center [68, 24] width 16 height 16
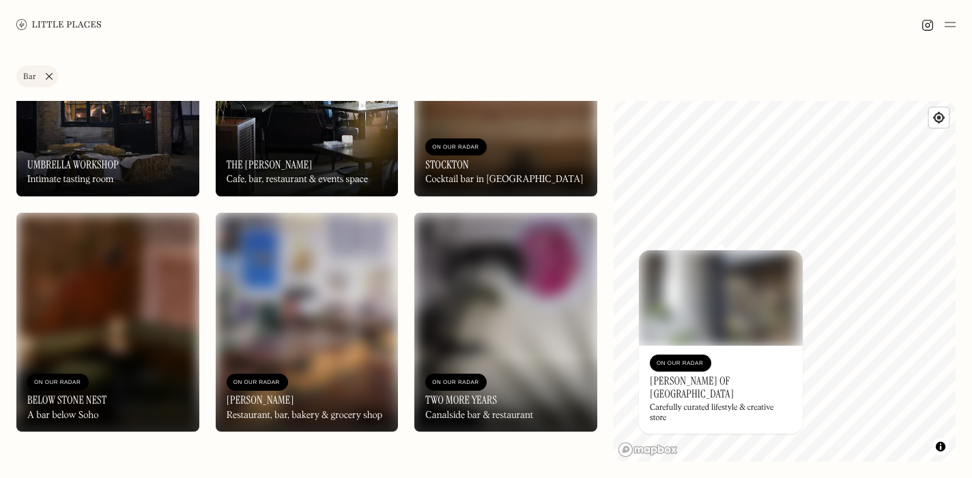
scroll to position [2535, 0]
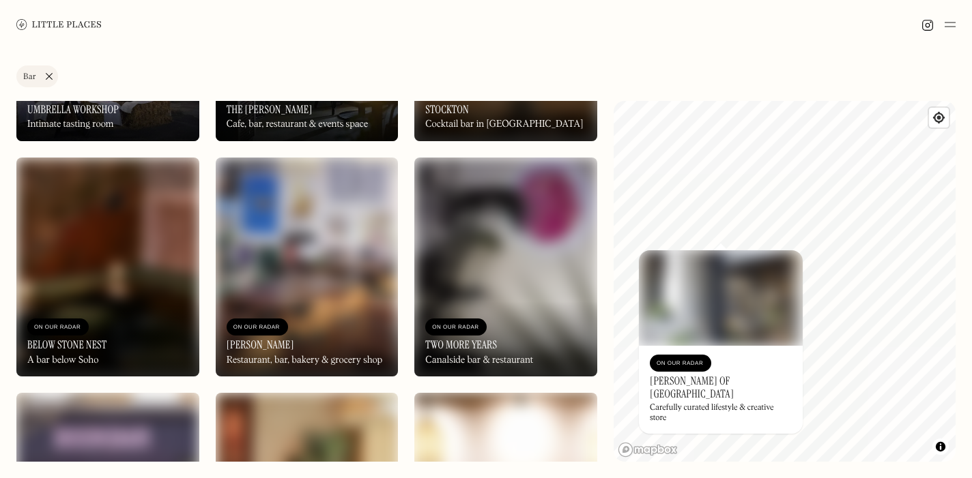
click at [565, 249] on img at bounding box center [505, 267] width 183 height 219
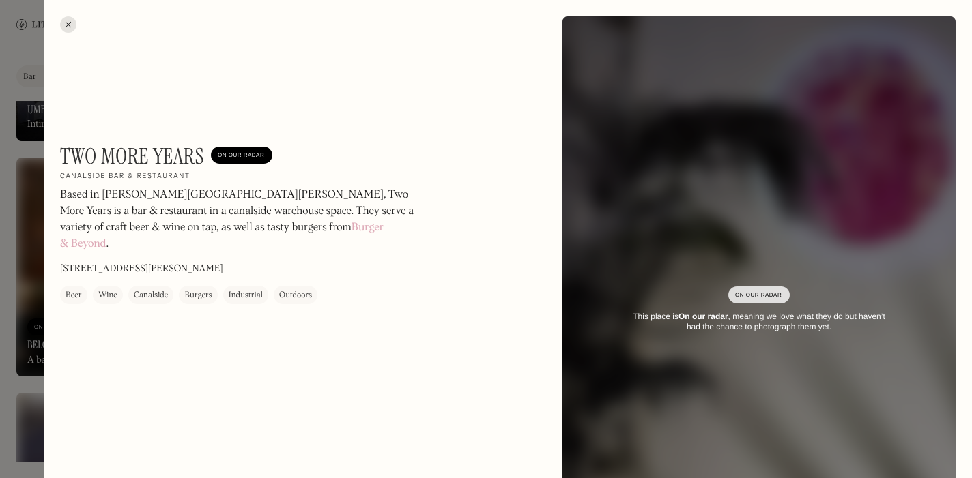
click at [70, 18] on div at bounding box center [68, 24] width 16 height 16
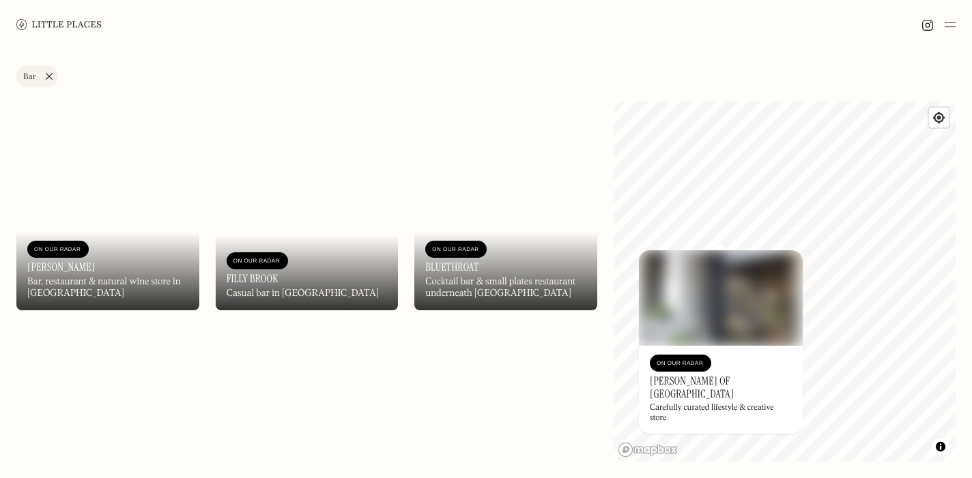
scroll to position [3435, 0]
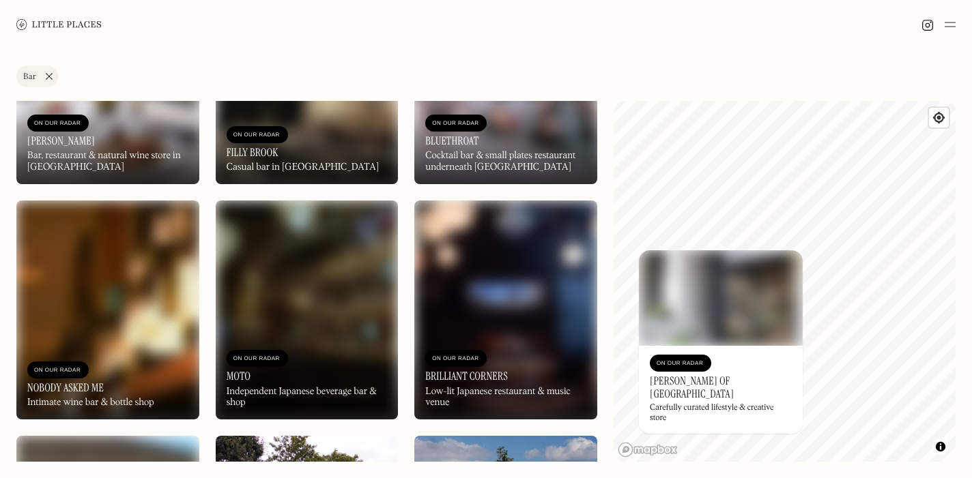
click at [101, 311] on img at bounding box center [107, 310] width 183 height 219
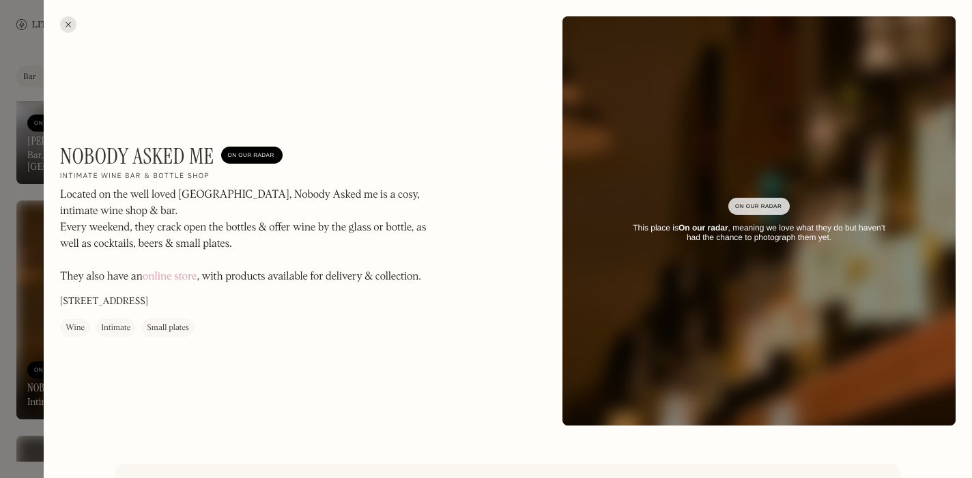
click at [71, 18] on div at bounding box center [68, 24] width 16 height 16
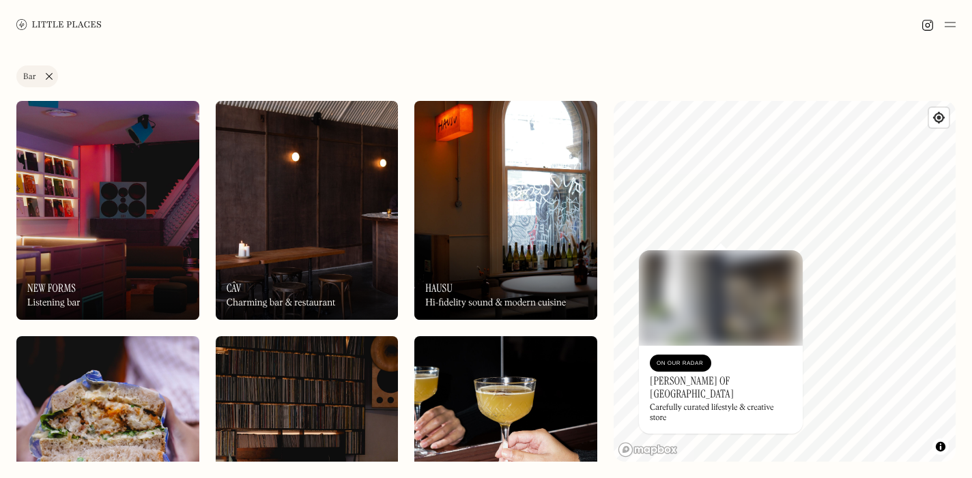
click at [48, 70] on link "Bar" at bounding box center [37, 77] width 42 height 22
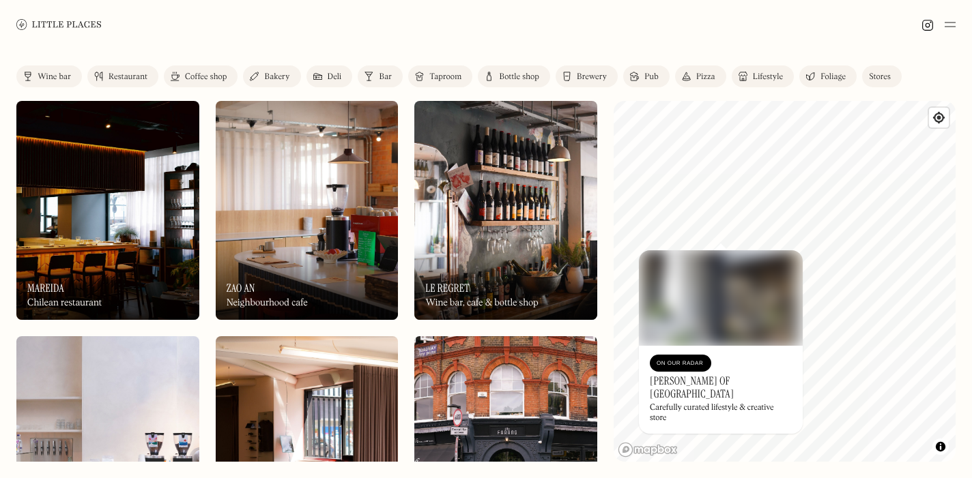
click at [650, 78] on div "Pub" at bounding box center [651, 77] width 14 height 8
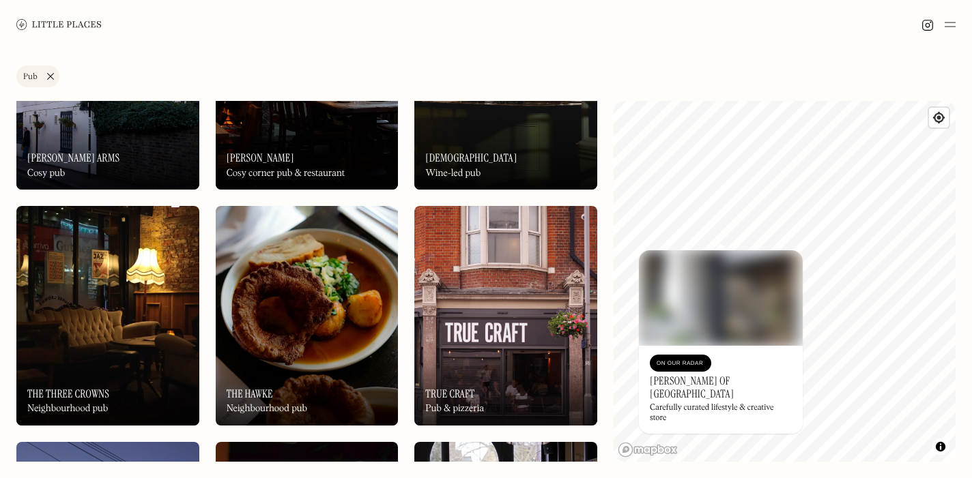
scroll to position [388, 0]
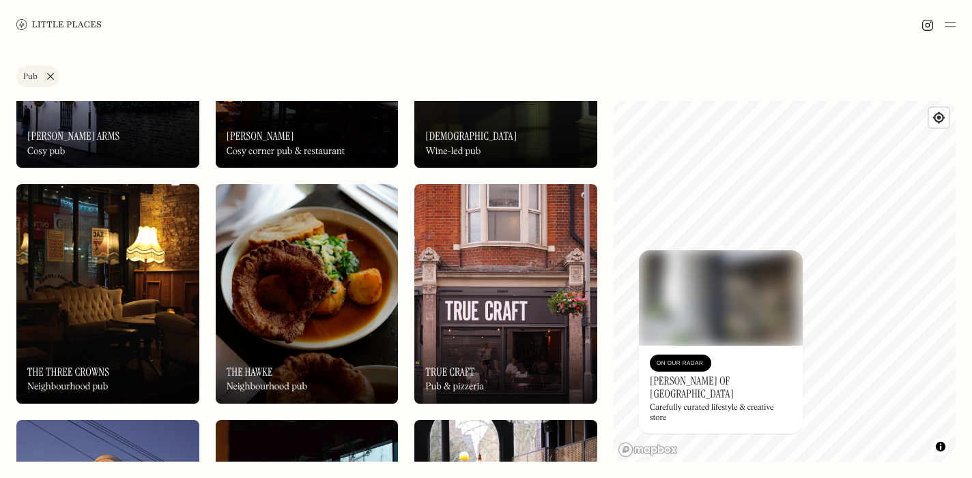
click at [147, 281] on img at bounding box center [107, 293] width 183 height 219
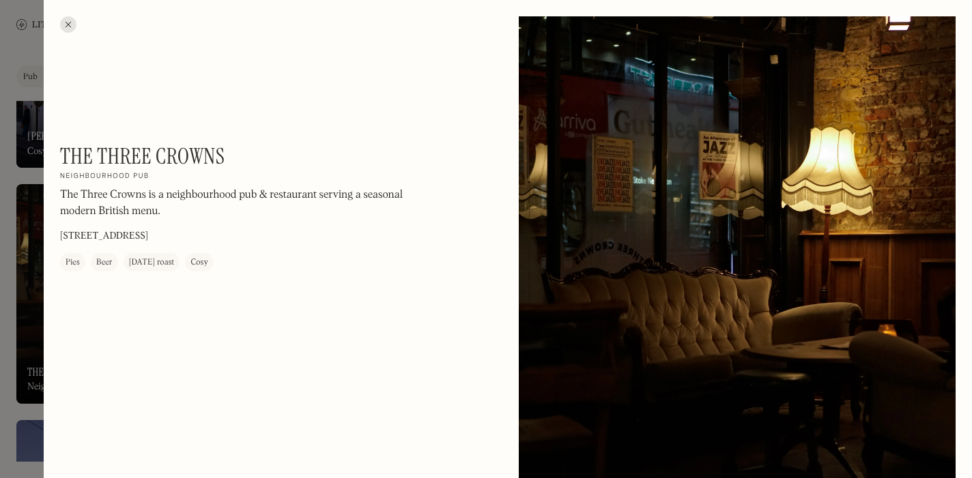
click at [67, 22] on div at bounding box center [68, 24] width 16 height 16
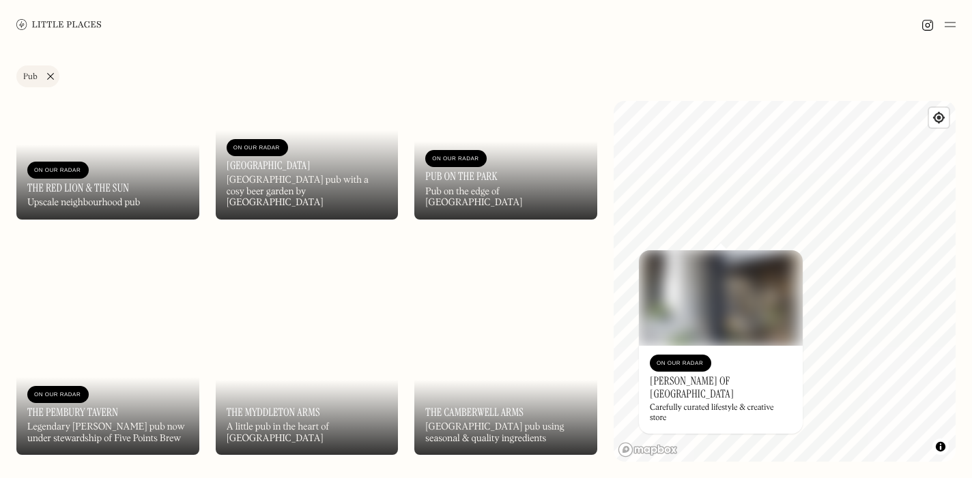
scroll to position [1283, 0]
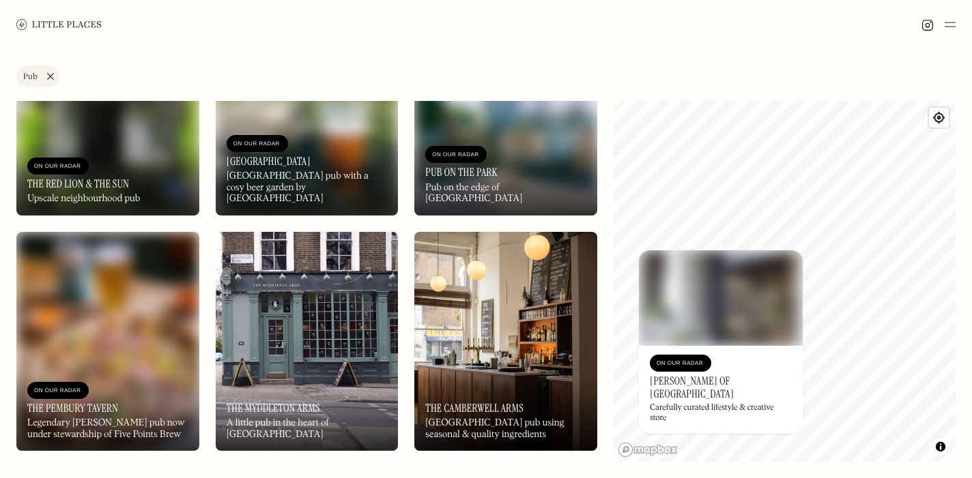
click at [48, 72] on link "Pub" at bounding box center [37, 77] width 43 height 22
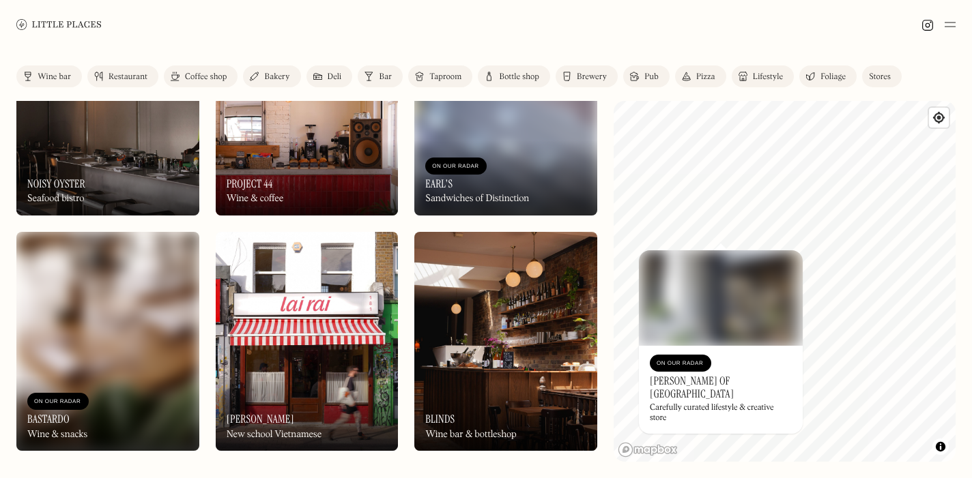
click at [594, 77] on div "Brewery" at bounding box center [592, 77] width 30 height 8
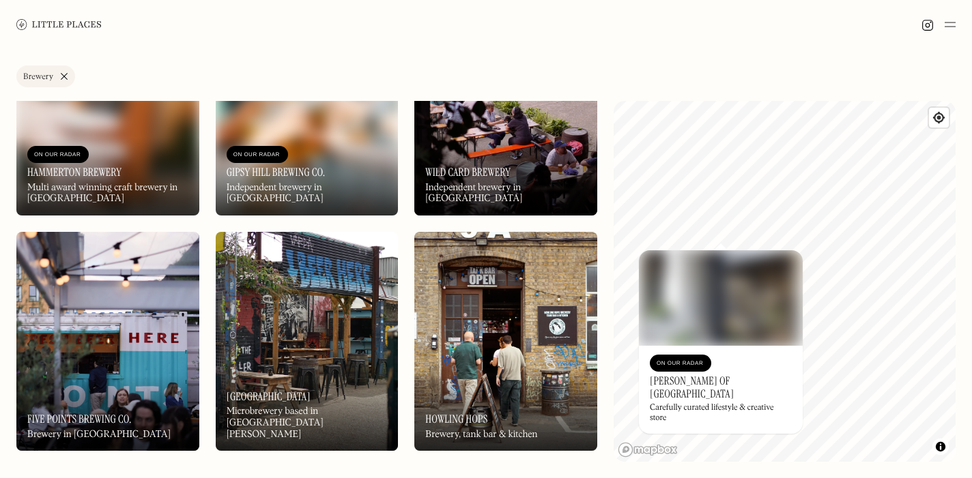
click at [715, 403] on div "Carefully curated lifestyle & creative store" at bounding box center [721, 413] width 142 height 20
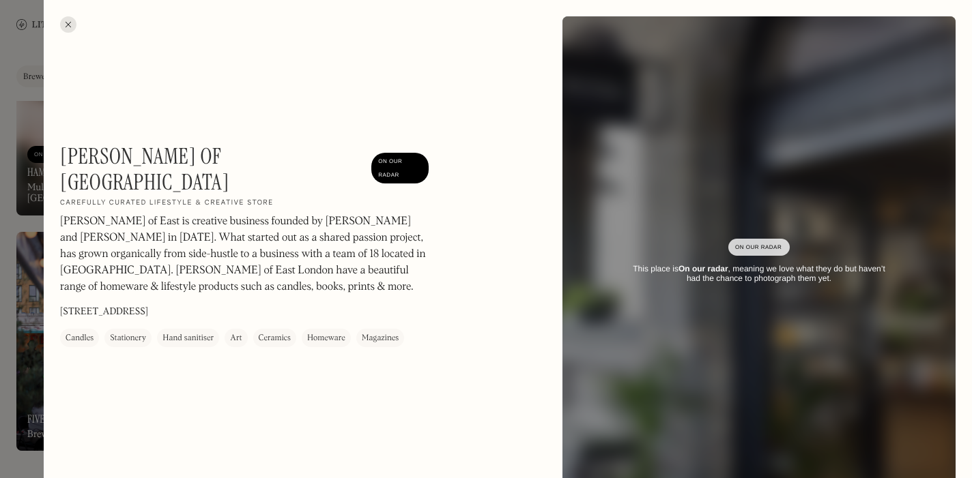
click at [66, 25] on div at bounding box center [68, 24] width 16 height 16
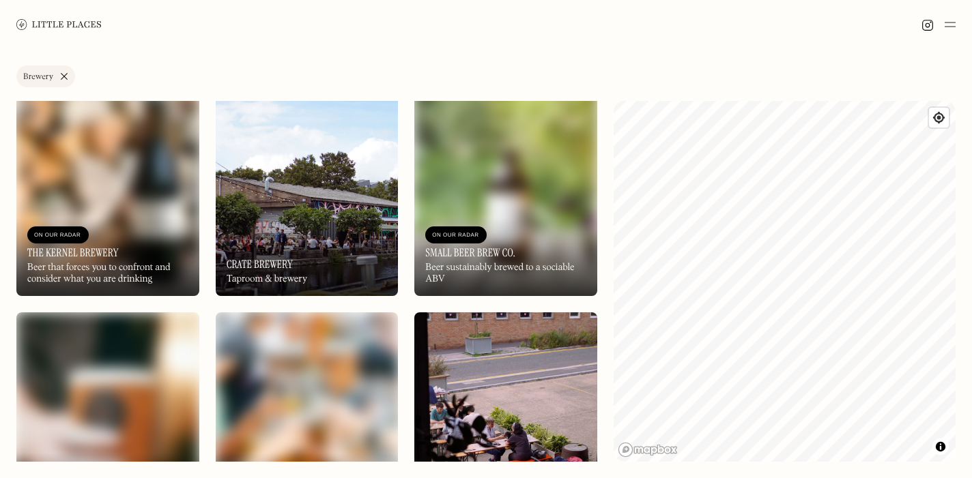
scroll to position [759, 0]
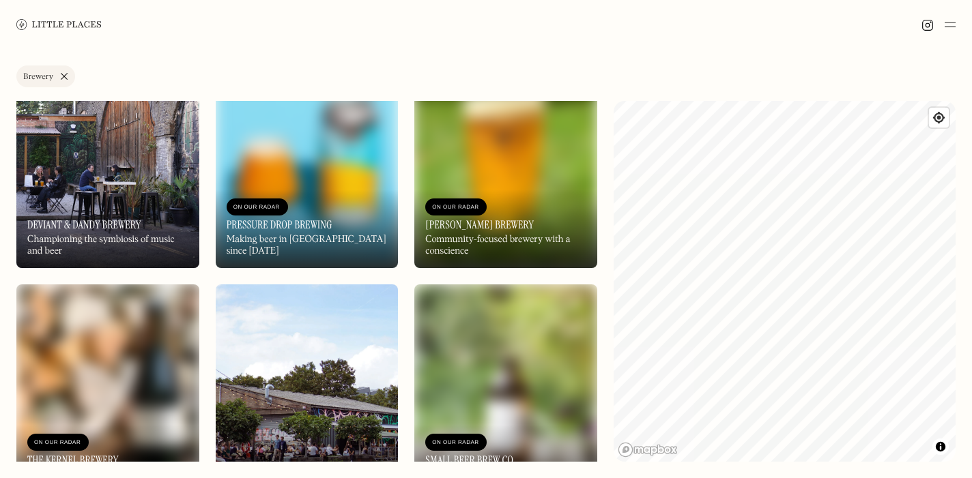
click at [339, 193] on div "On Our Radar Pressure Drop Brewing Making beer in [GEOGRAPHIC_DATA] since [DATE]" at bounding box center [307, 229] width 183 height 78
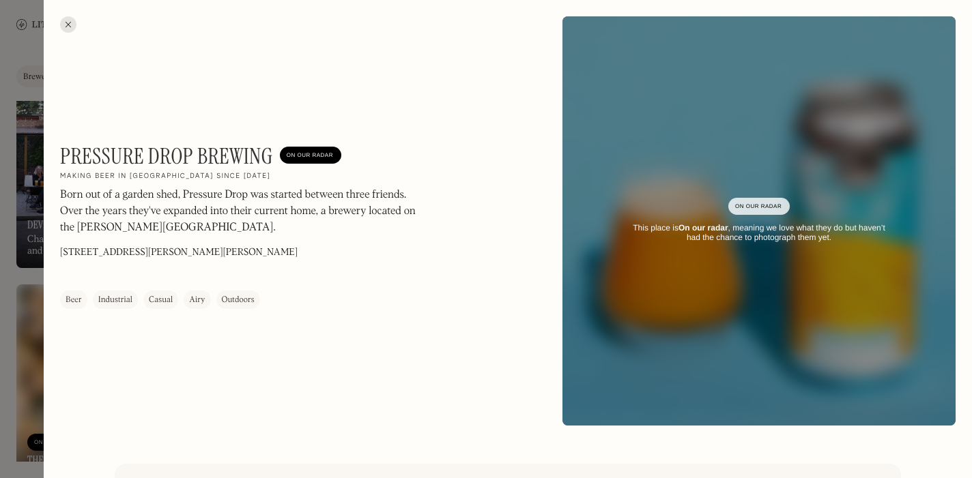
click at [70, 20] on div at bounding box center [68, 24] width 16 height 16
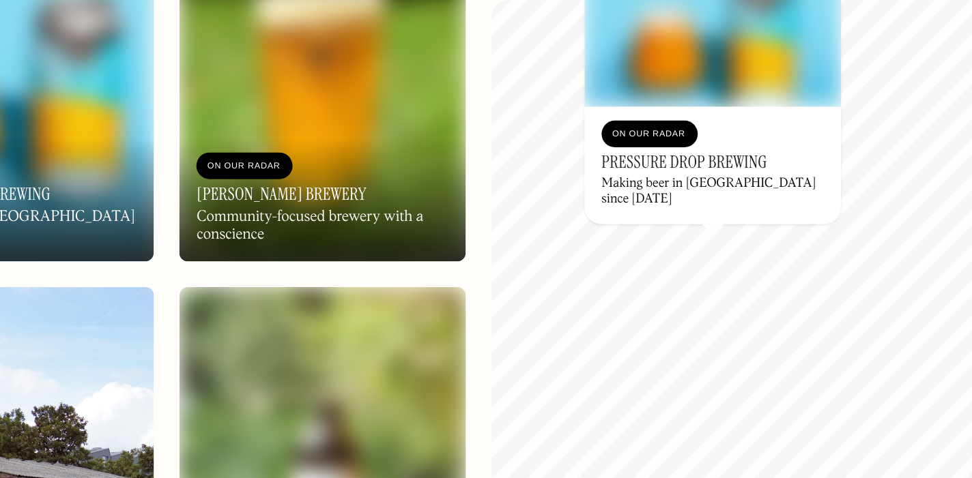
click at [758, 162] on img at bounding box center [755, 122] width 164 height 96
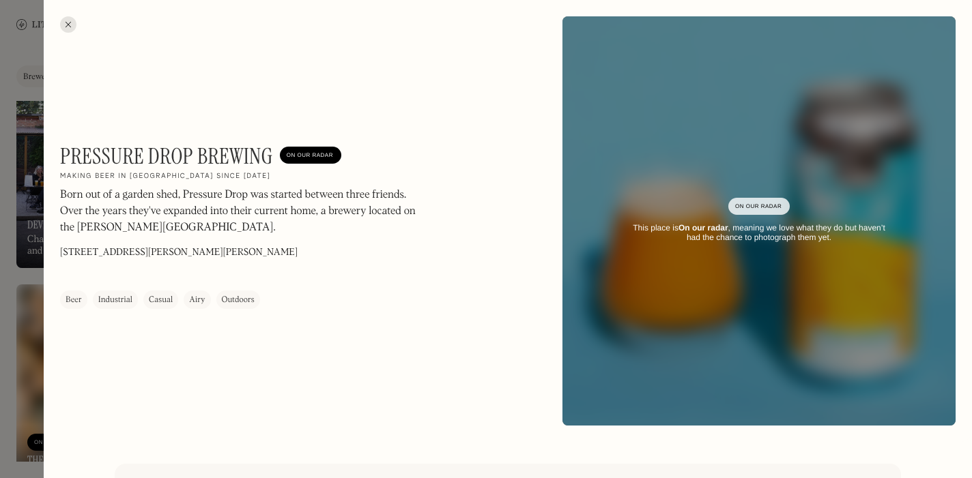
drag, startPoint x: 332, startPoint y: 253, endPoint x: 124, endPoint y: 244, distance: 208.4
click at [124, 244] on div "Pressure Drop Brewing On Our Radar Making beer in [GEOGRAPHIC_DATA] since [DEMO…" at bounding box center [244, 226] width 369 height 166
copy div "[STREET_ADDRESS][PERSON_NAME][PERSON_NAME]"
click at [64, 26] on div at bounding box center [68, 24] width 16 height 16
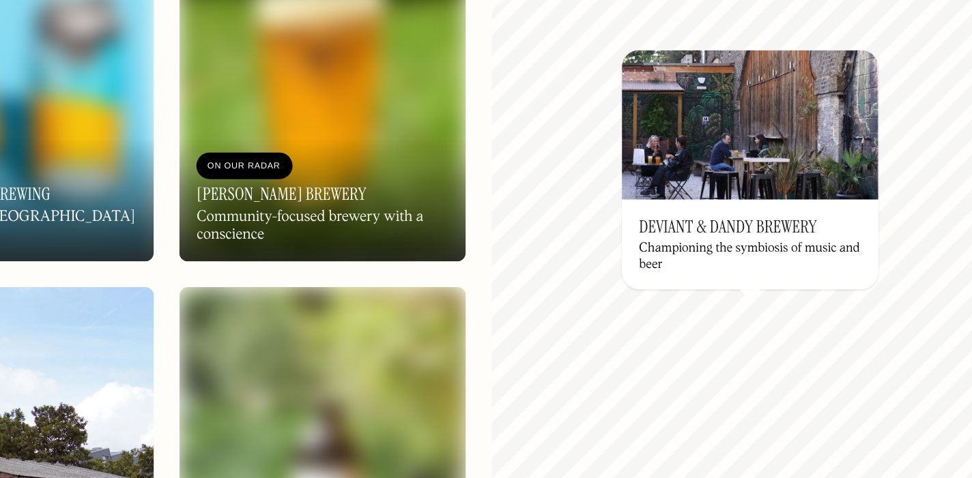
click at [776, 245] on h3 "Deviant & Dandy Brewery" at bounding box center [765, 246] width 114 height 13
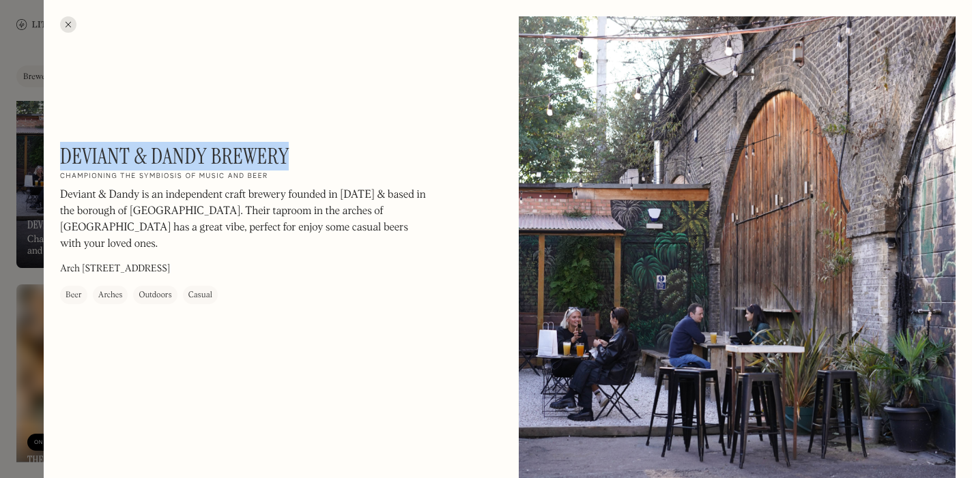
drag, startPoint x: 306, startPoint y: 157, endPoint x: 60, endPoint y: 145, distance: 246.7
click at [60, 145] on div "Deviant & Dandy Brewery On Our Radar Championing the symbiosis of music and bee…" at bounding box center [244, 223] width 369 height 161
copy h1 "Deviant & Dandy Brewery"
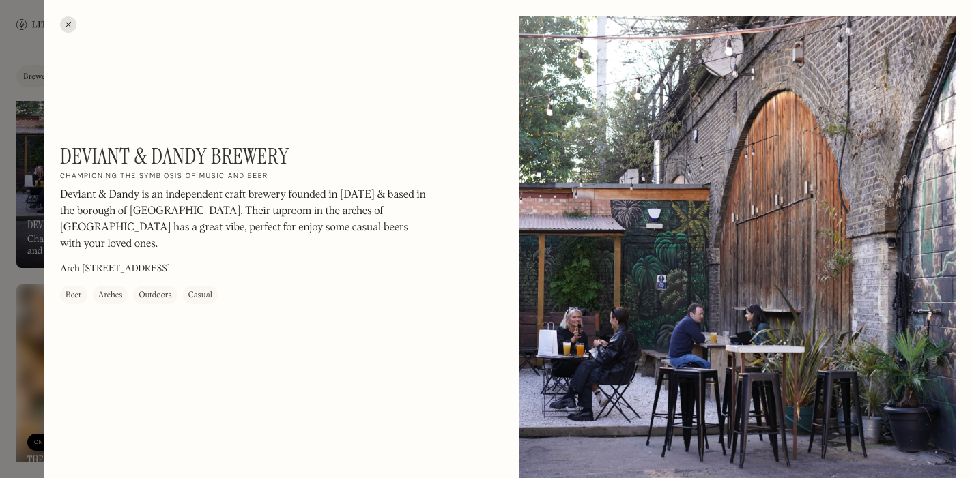
click at [68, 27] on div at bounding box center [68, 24] width 16 height 16
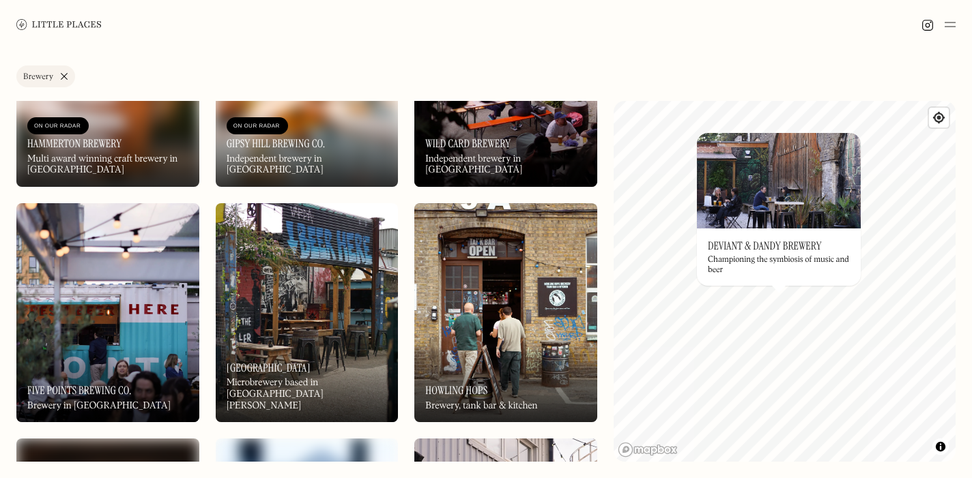
scroll to position [1356, 0]
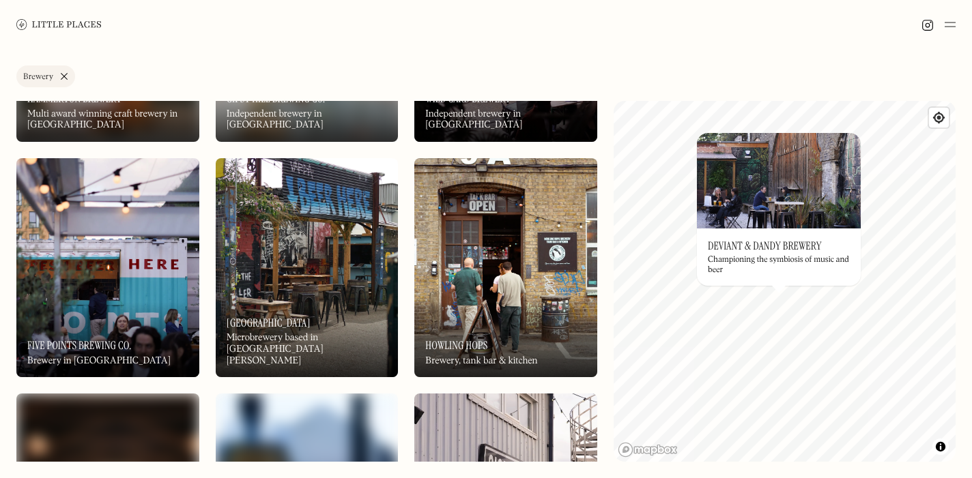
click at [65, 80] on link "Brewery" at bounding box center [45, 77] width 59 height 22
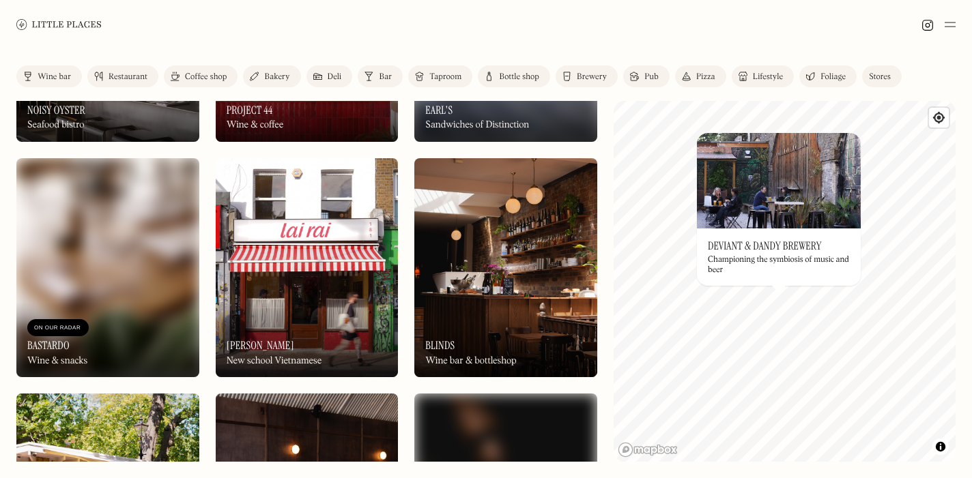
click at [104, 257] on img at bounding box center [107, 267] width 183 height 219
